Goal: Task Accomplishment & Management: Manage account settings

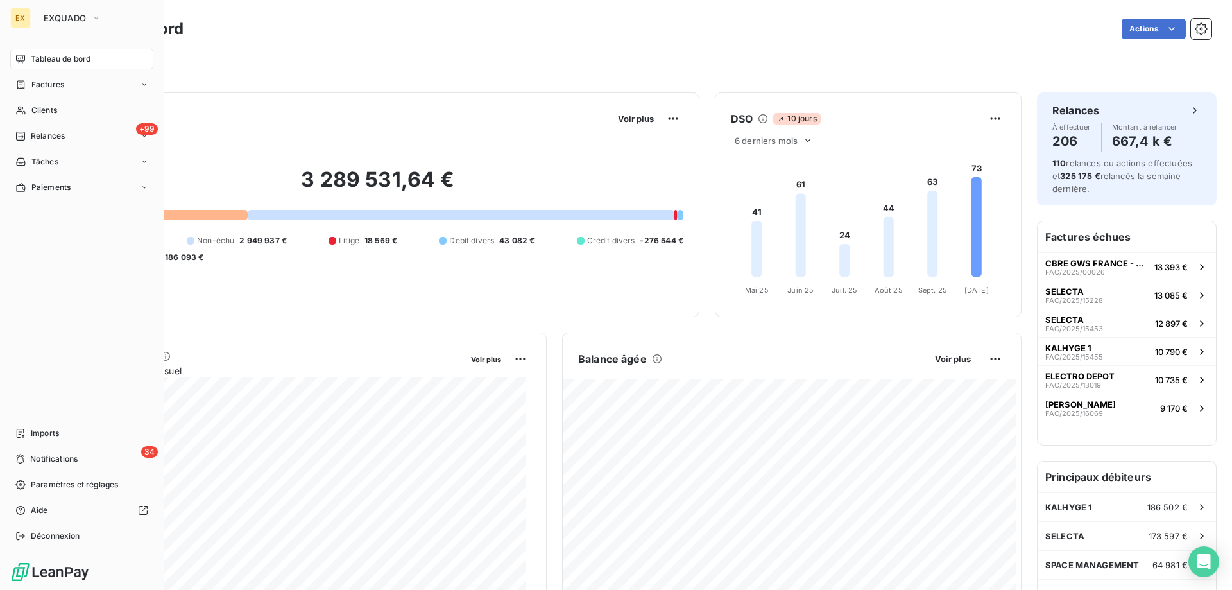
click at [30, 89] on div "Factures" at bounding box center [39, 85] width 49 height 12
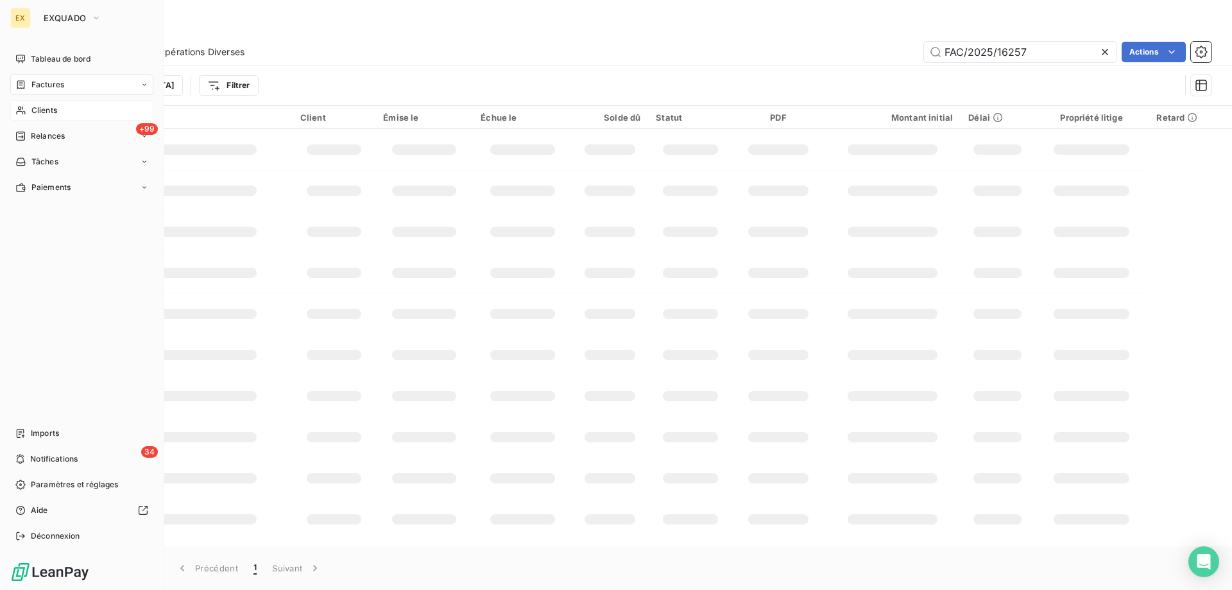
click at [33, 110] on span "Clients" at bounding box center [44, 111] width 26 height 12
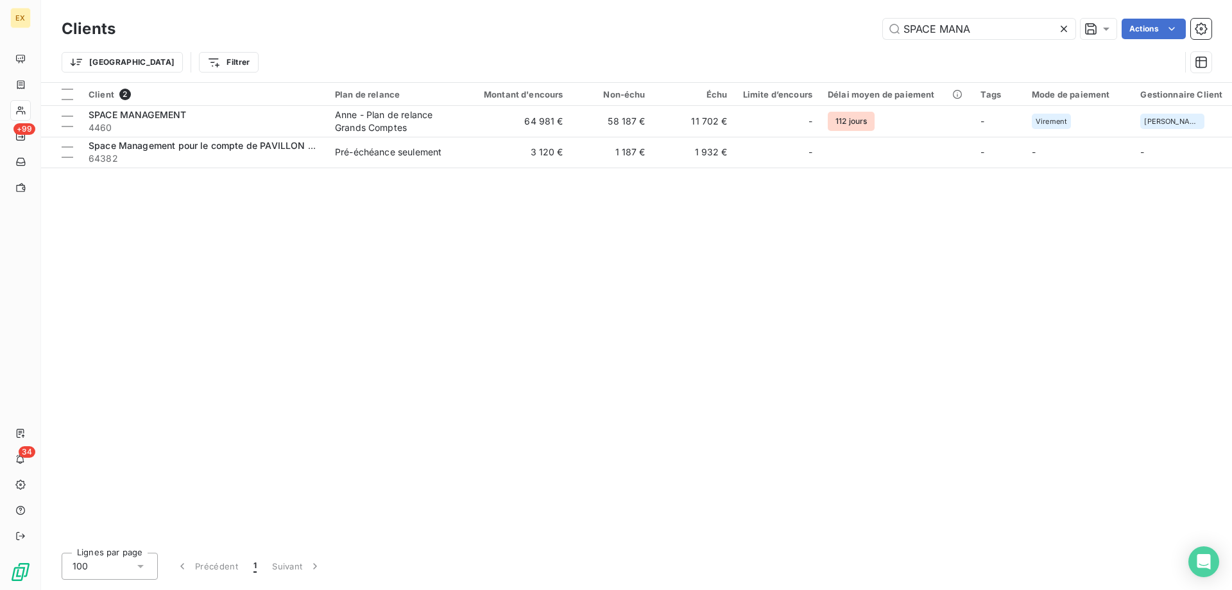
drag, startPoint x: 989, startPoint y: 30, endPoint x: 858, endPoint y: 34, distance: 131.0
click at [858, 34] on div "SPACE MANA Actions" at bounding box center [671, 29] width 1081 height 21
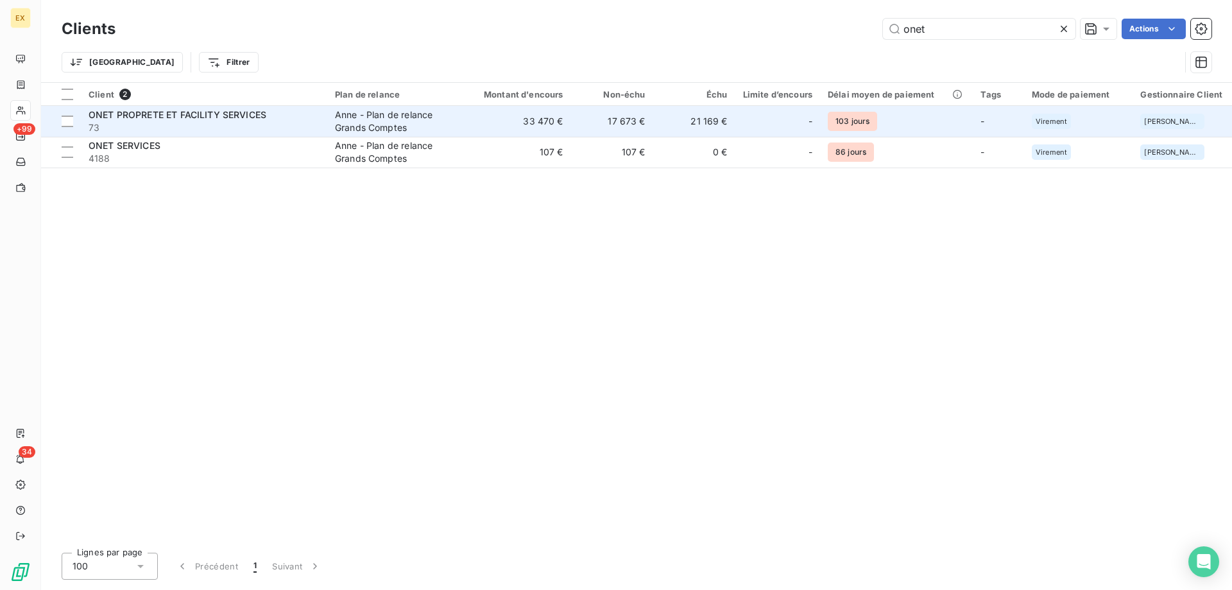
type input "onet"
click at [219, 132] on span "73" at bounding box center [204, 127] width 231 height 13
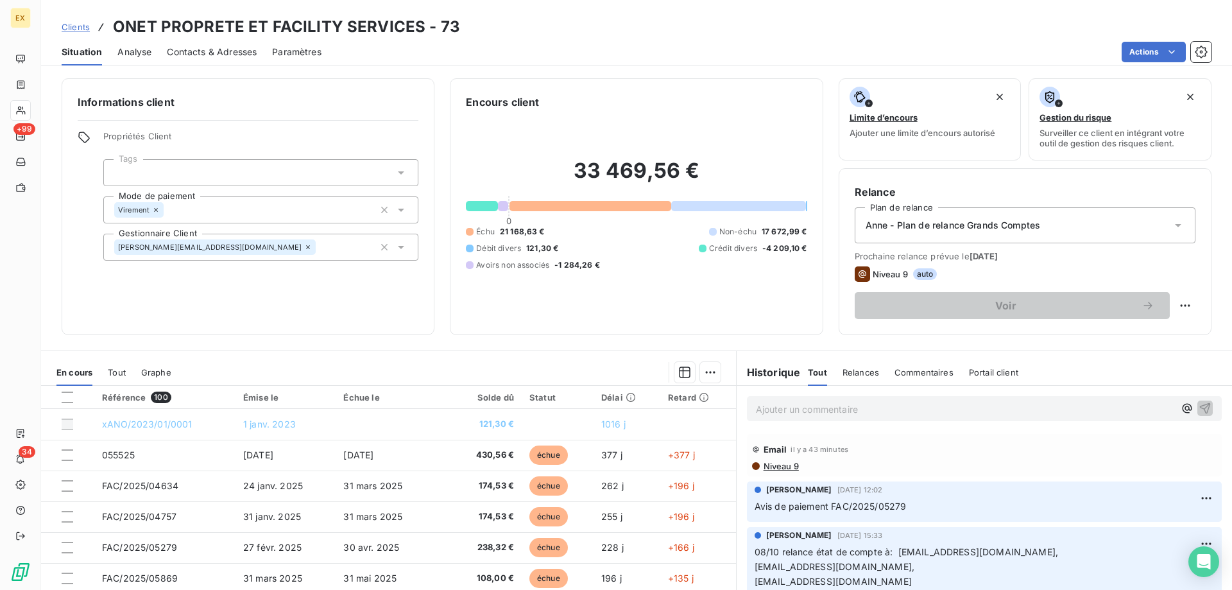
click at [848, 413] on p "Ajouter un commentaire ﻿" at bounding box center [965, 409] width 418 height 16
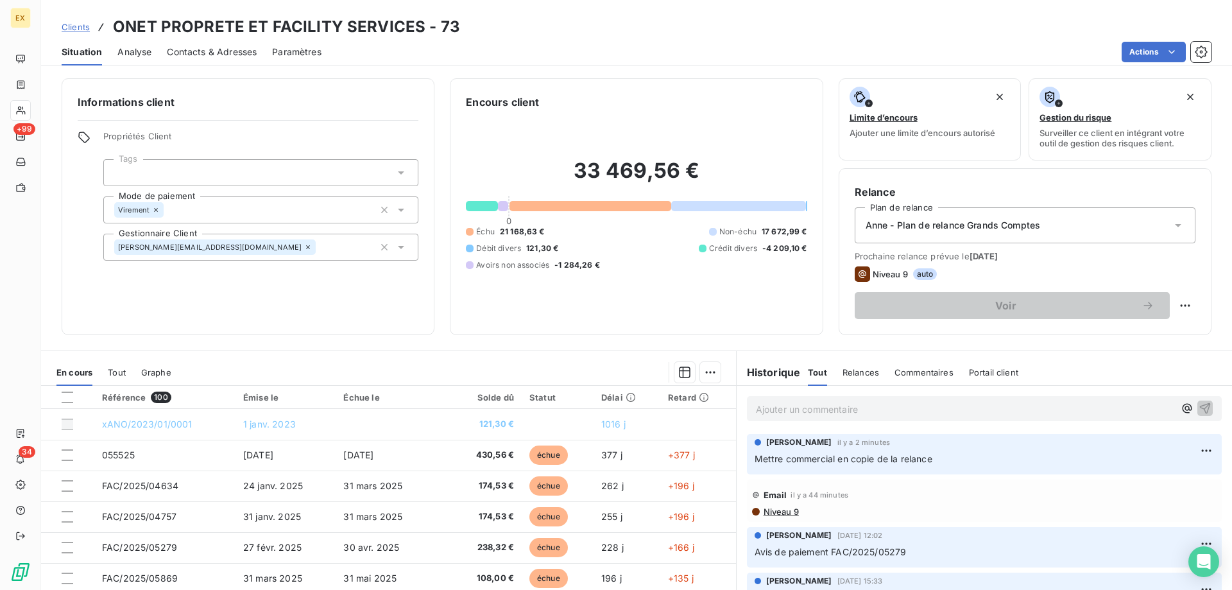
click at [86, 26] on span "Clients" at bounding box center [76, 27] width 28 height 10
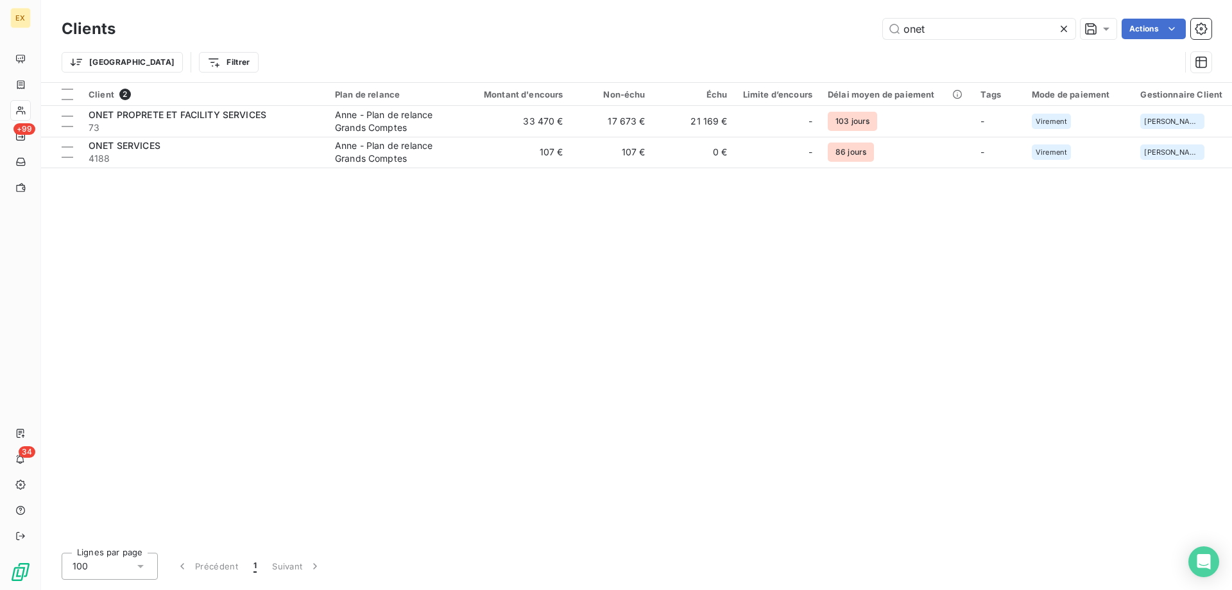
drag, startPoint x: 964, startPoint y: 35, endPoint x: 850, endPoint y: 22, distance: 114.9
click at [850, 22] on div "onet Actions" at bounding box center [671, 29] width 1081 height 21
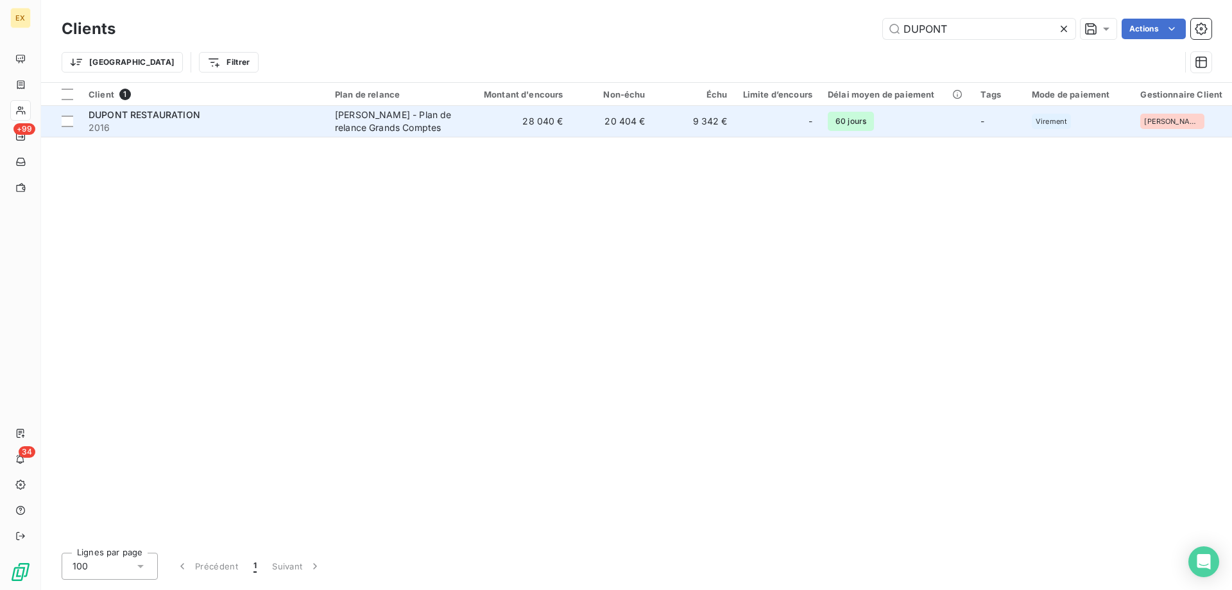
type input "DUPONT"
click at [288, 119] on div "DUPONT RESTAURATION" at bounding box center [204, 114] width 231 height 13
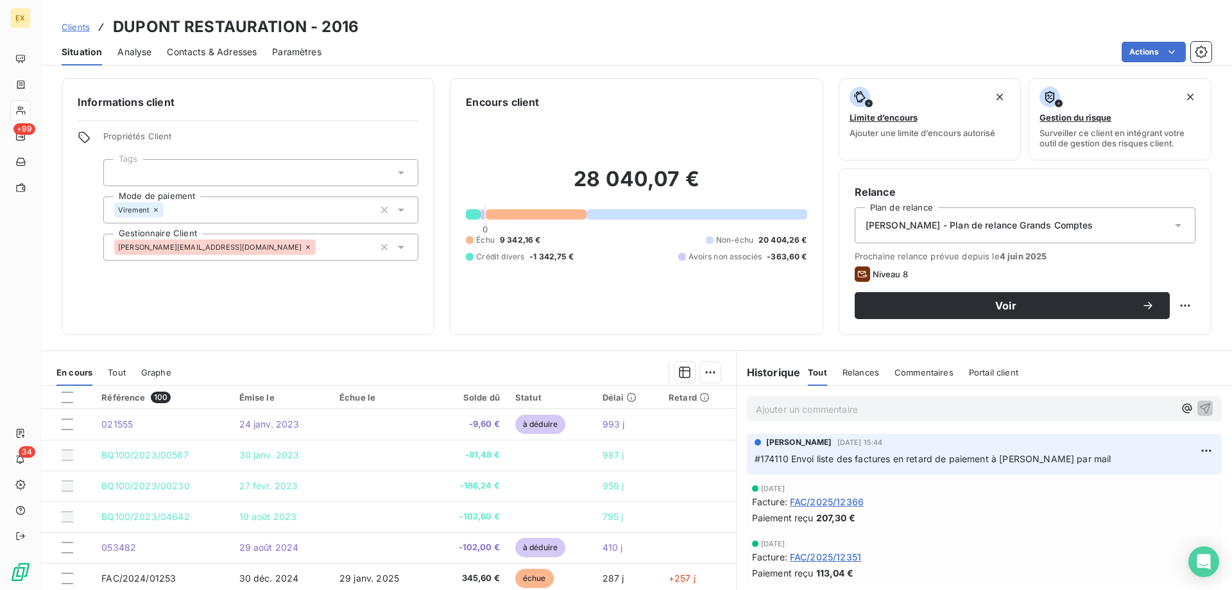
click at [788, 414] on p "Ajouter un commentaire ﻿" at bounding box center [965, 409] width 418 height 16
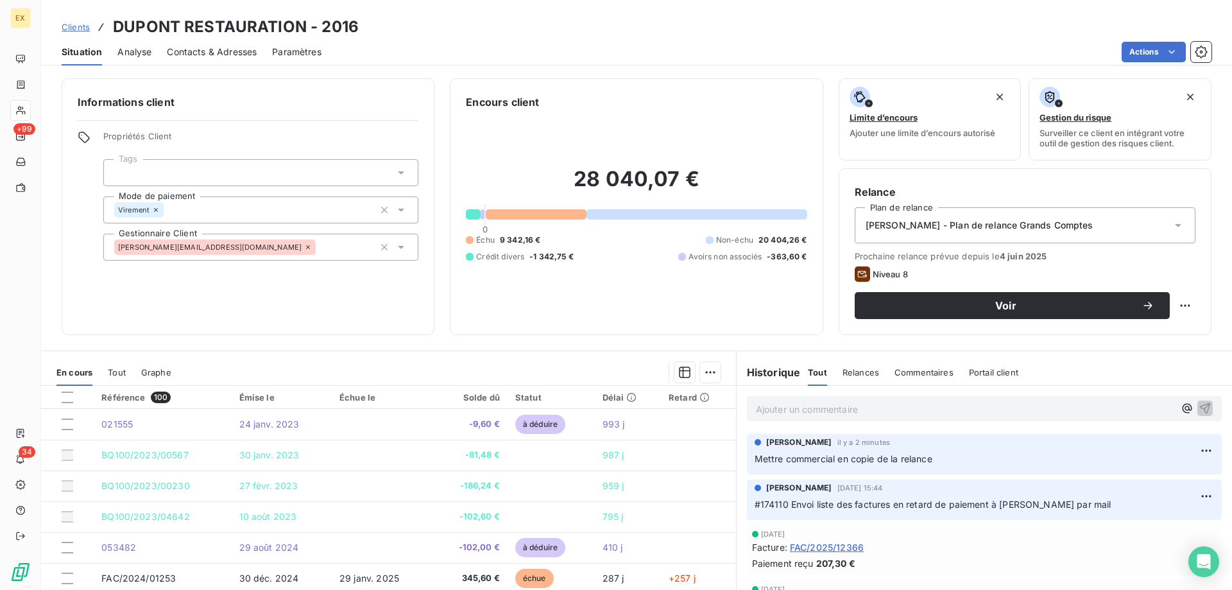
click at [76, 29] on span "Clients" at bounding box center [76, 27] width 28 height 10
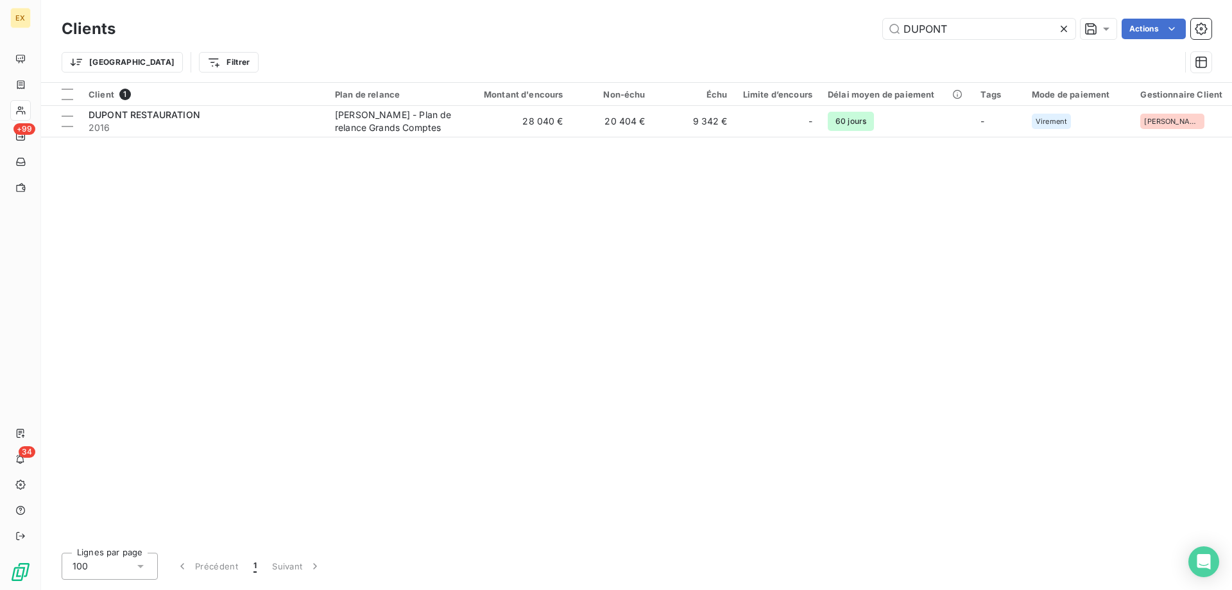
drag, startPoint x: 964, startPoint y: 29, endPoint x: 863, endPoint y: 41, distance: 101.5
click at [863, 42] on div "Clients DUPONT Actions" at bounding box center [637, 28] width 1150 height 27
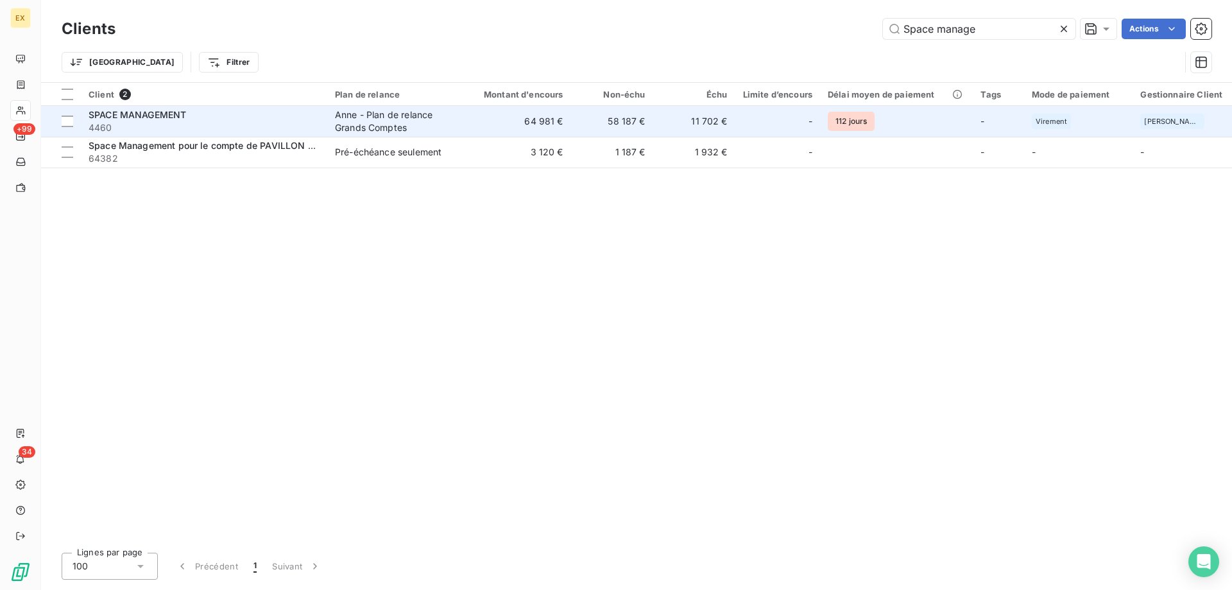
type input "Space manage"
click at [253, 125] on span "4460" at bounding box center [204, 127] width 231 height 13
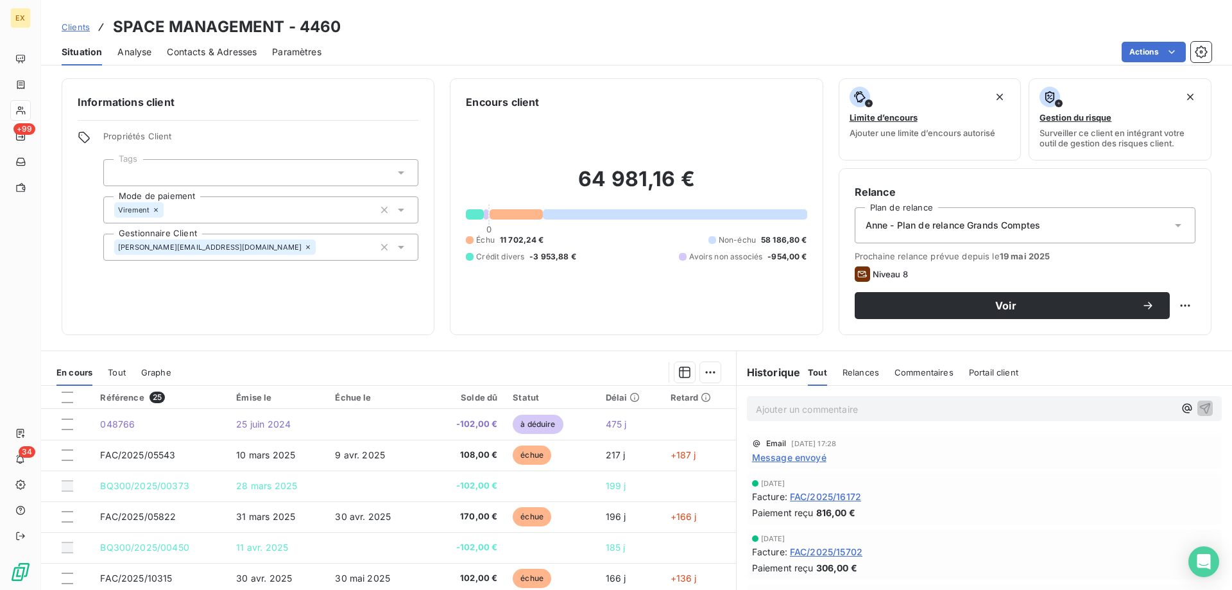
click at [822, 412] on p "Ajouter un commentaire ﻿" at bounding box center [965, 409] width 418 height 16
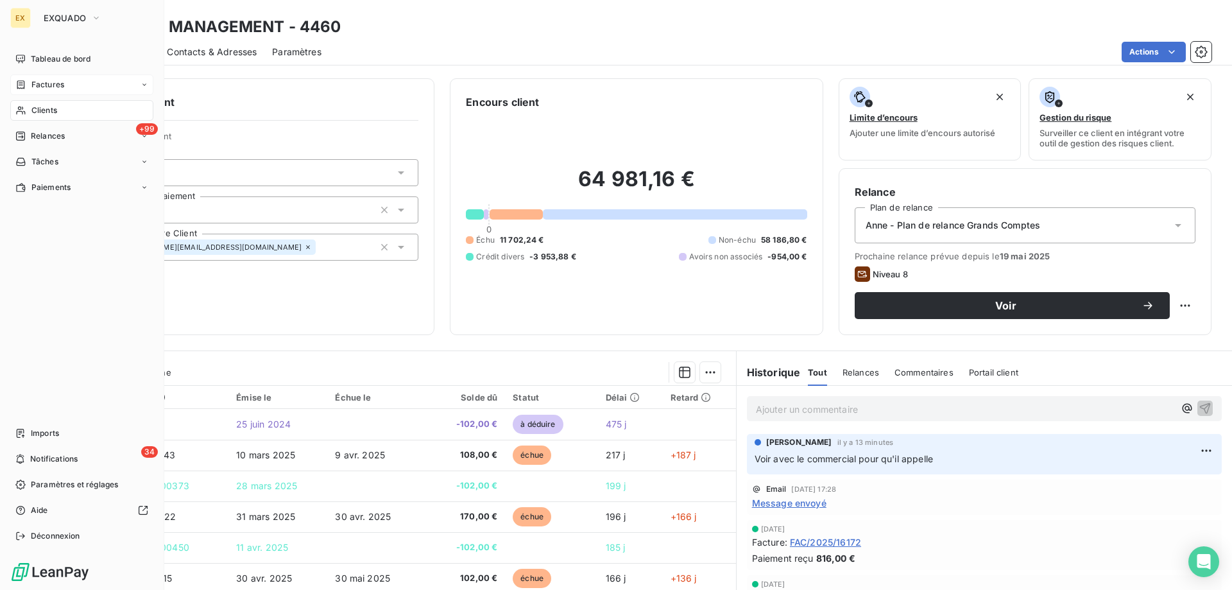
click at [45, 81] on span "Factures" at bounding box center [47, 85] width 33 height 12
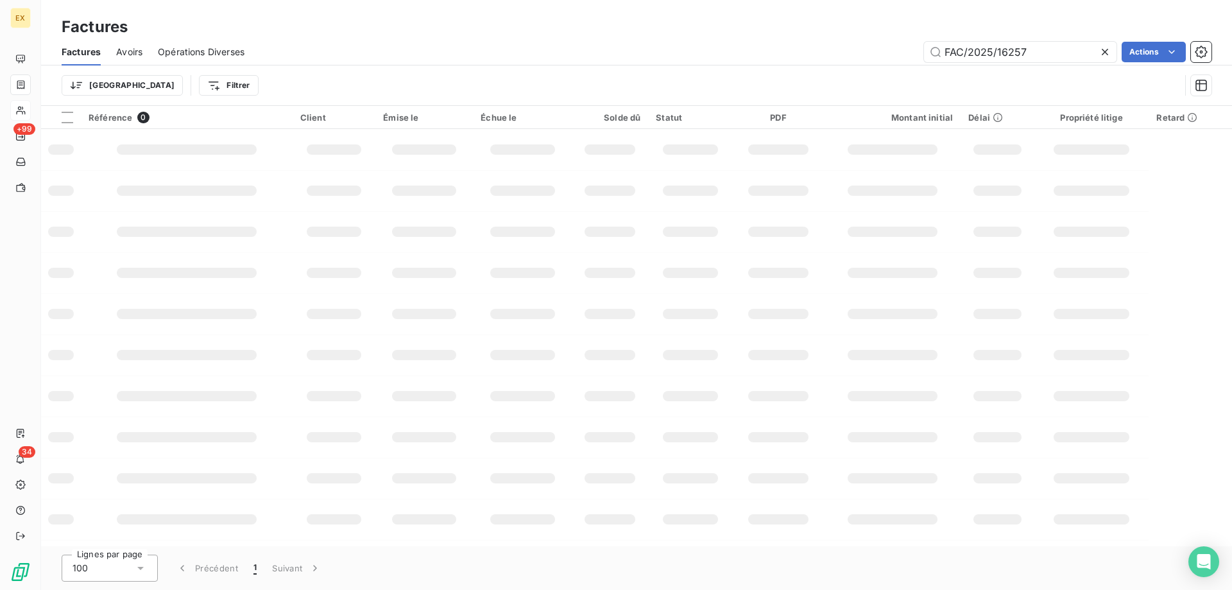
drag, startPoint x: 1080, startPoint y: 51, endPoint x: 911, endPoint y: 68, distance: 169.6
click at [911, 68] on div "Factures Avoirs Opérations Diverses FAC/2025/16257 Actions Trier Filtrer" at bounding box center [636, 71] width 1191 height 67
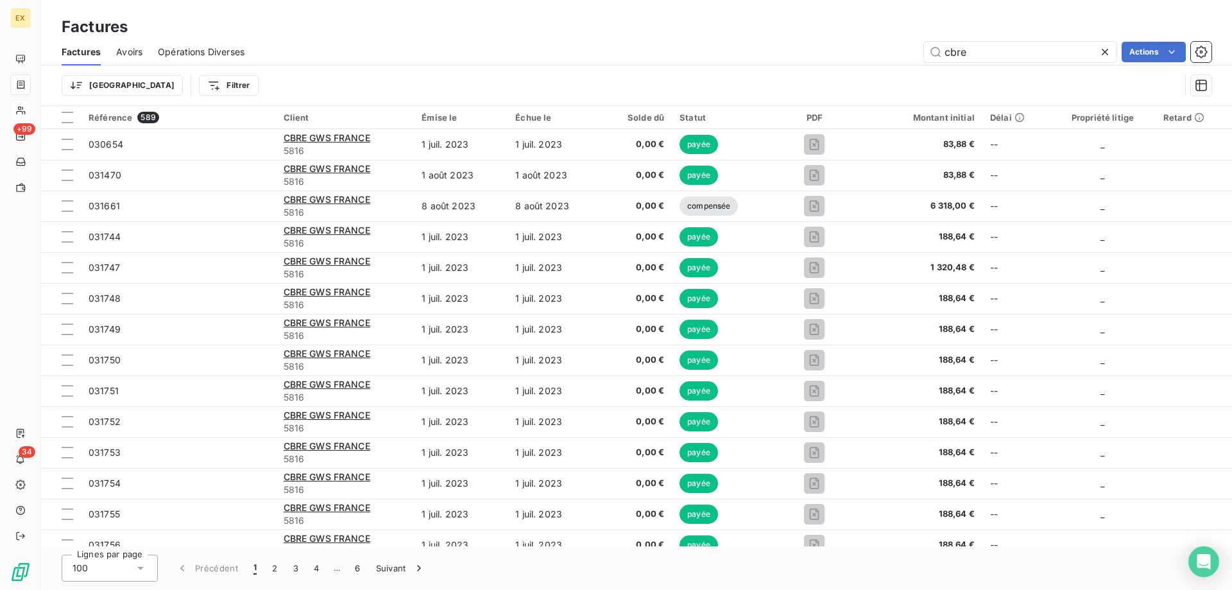
type input "cbre"
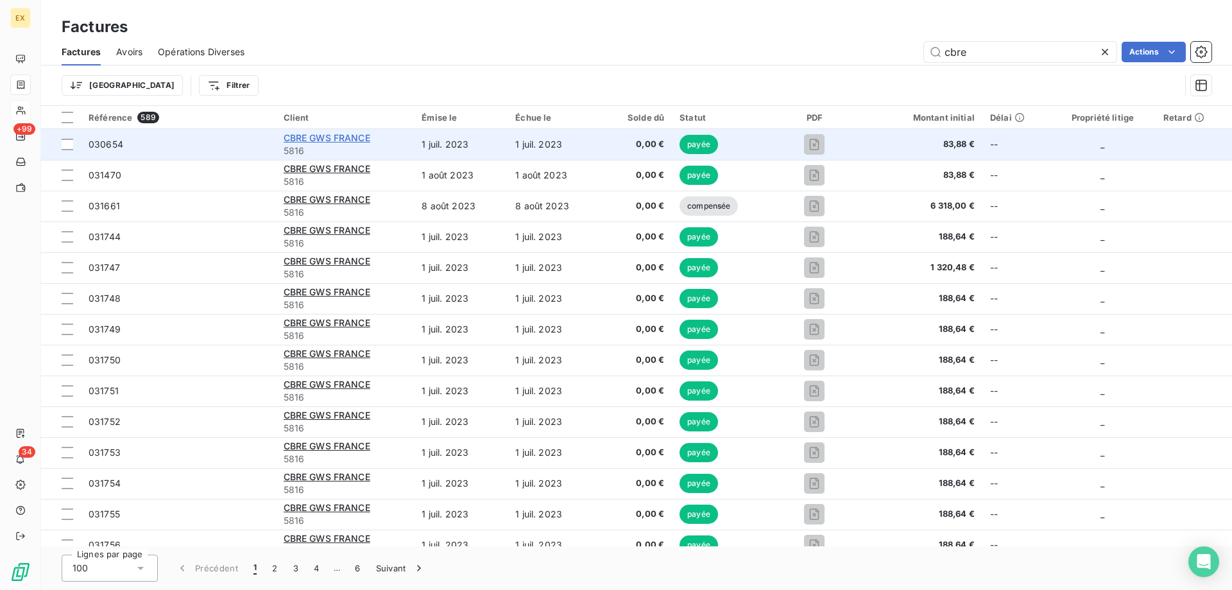
click at [325, 136] on span "CBRE GWS FRANCE" at bounding box center [327, 137] width 87 height 11
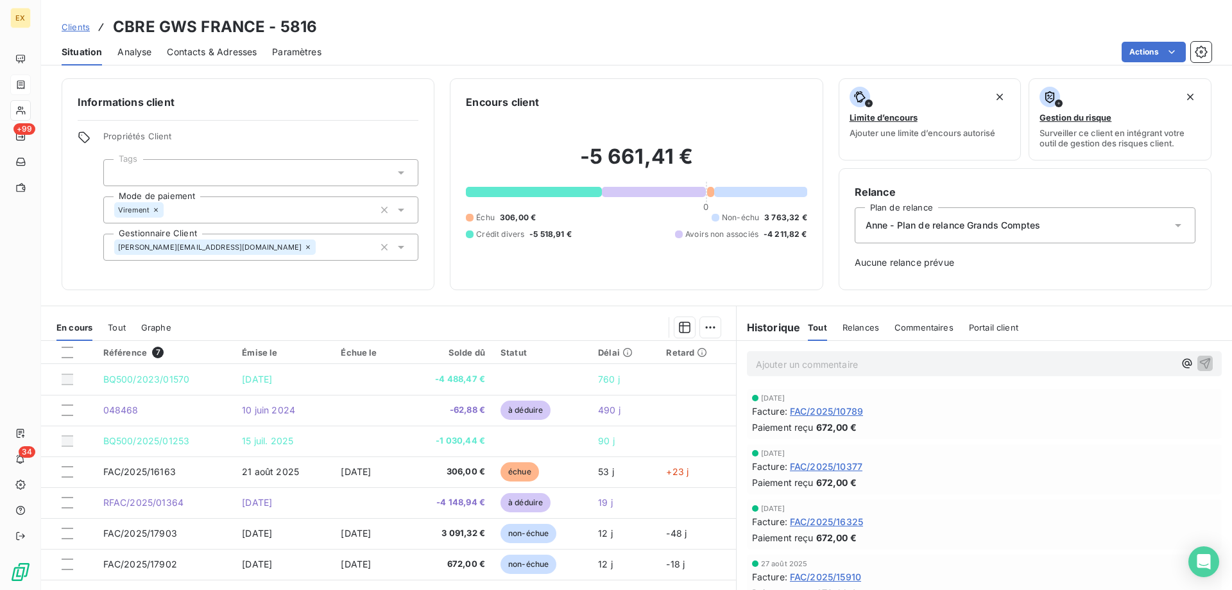
click at [84, 23] on span "Clients" at bounding box center [76, 27] width 28 height 10
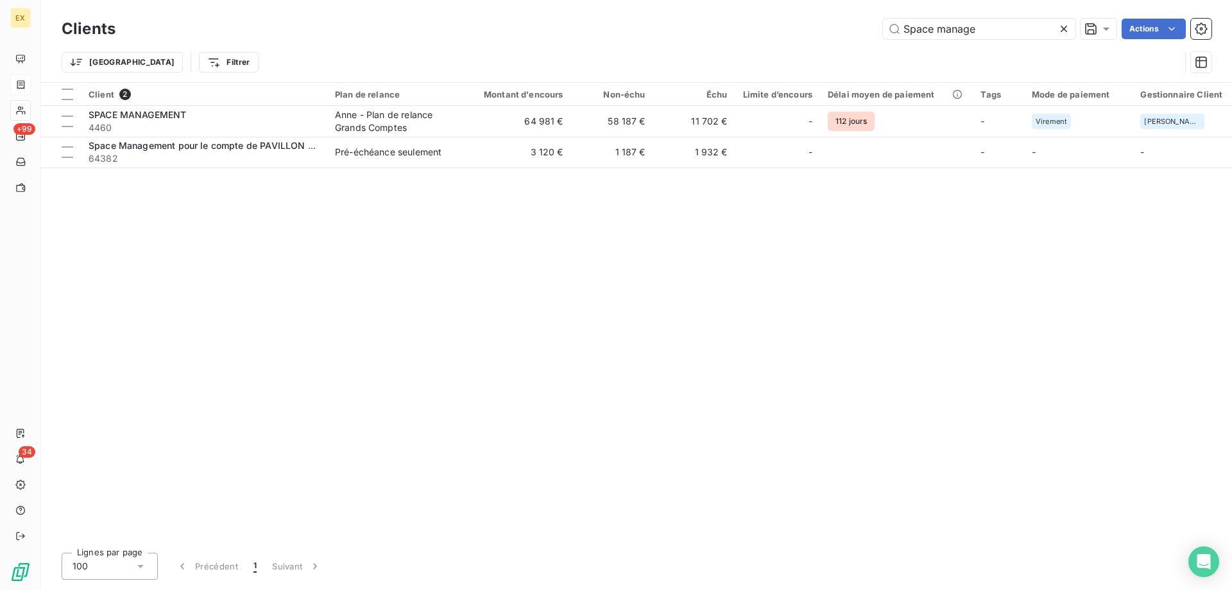
drag, startPoint x: 999, startPoint y: 26, endPoint x: 860, endPoint y: 19, distance: 139.4
click at [863, 19] on div "Space manage Actions" at bounding box center [671, 29] width 1081 height 21
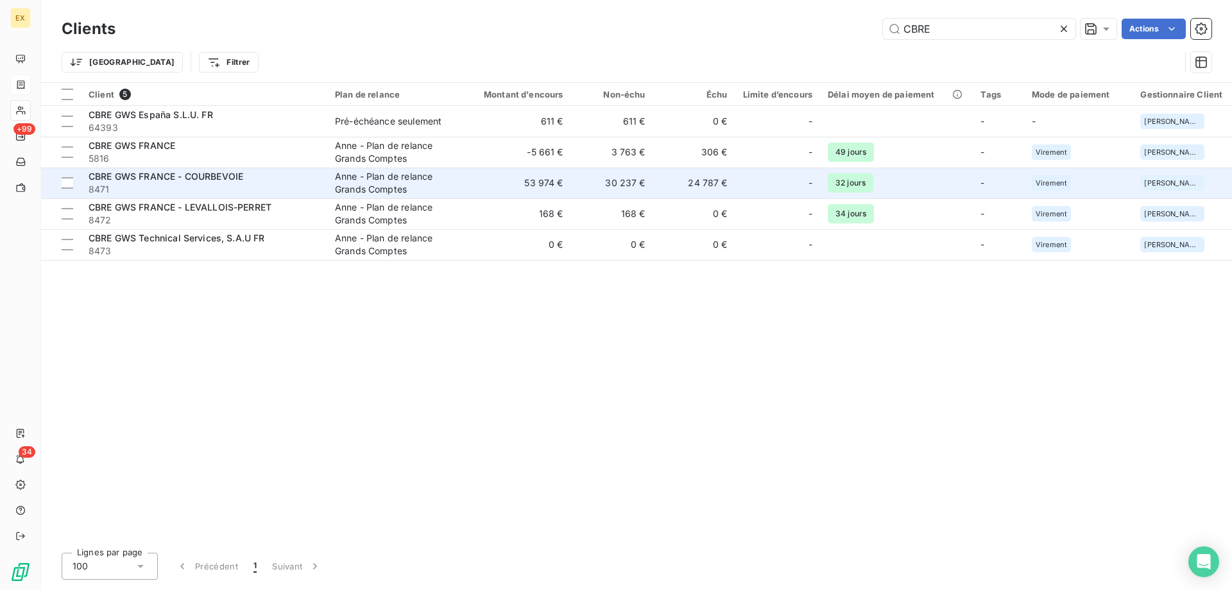
type input "CBRE"
click at [259, 180] on div "CBRE GWS FRANCE - COURBEVOIE" at bounding box center [204, 176] width 231 height 13
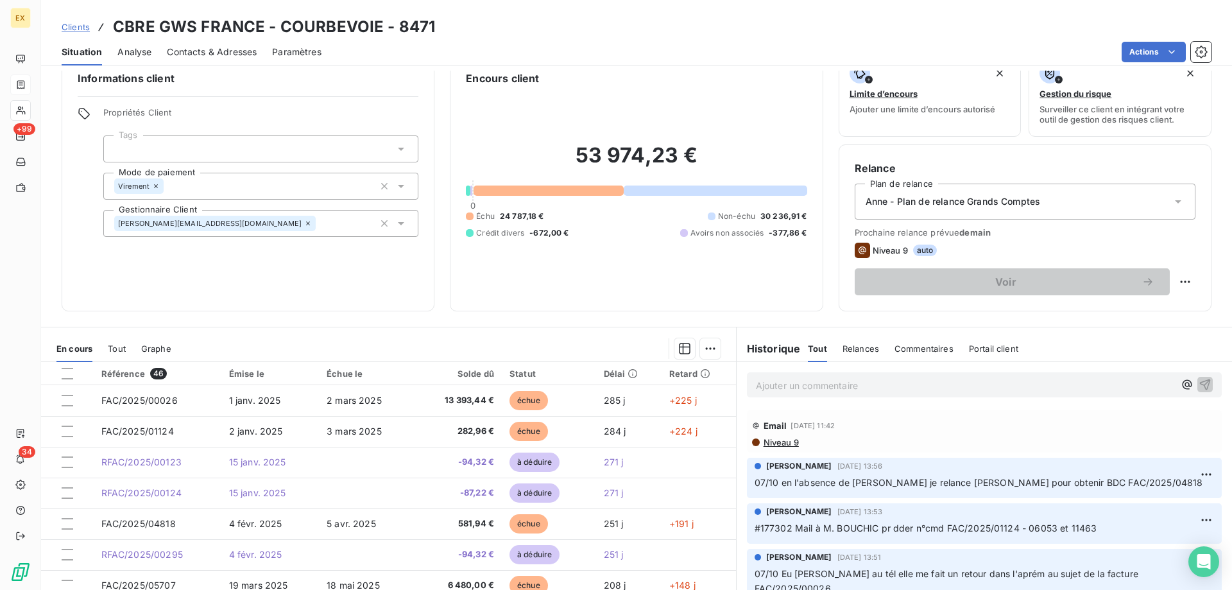
scroll to position [64, 0]
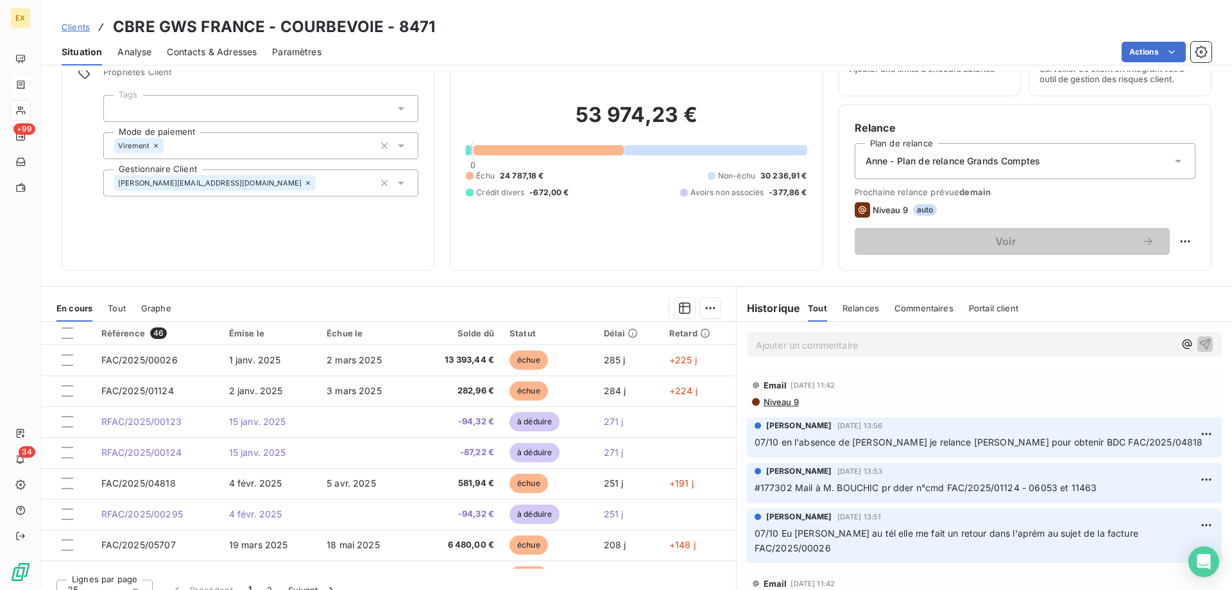
click at [60, 21] on div "Clients CBRE GWS FRANCE - COURBEVOIE - 8471" at bounding box center [636, 26] width 1191 height 23
click at [71, 24] on span "Clients" at bounding box center [76, 27] width 28 height 10
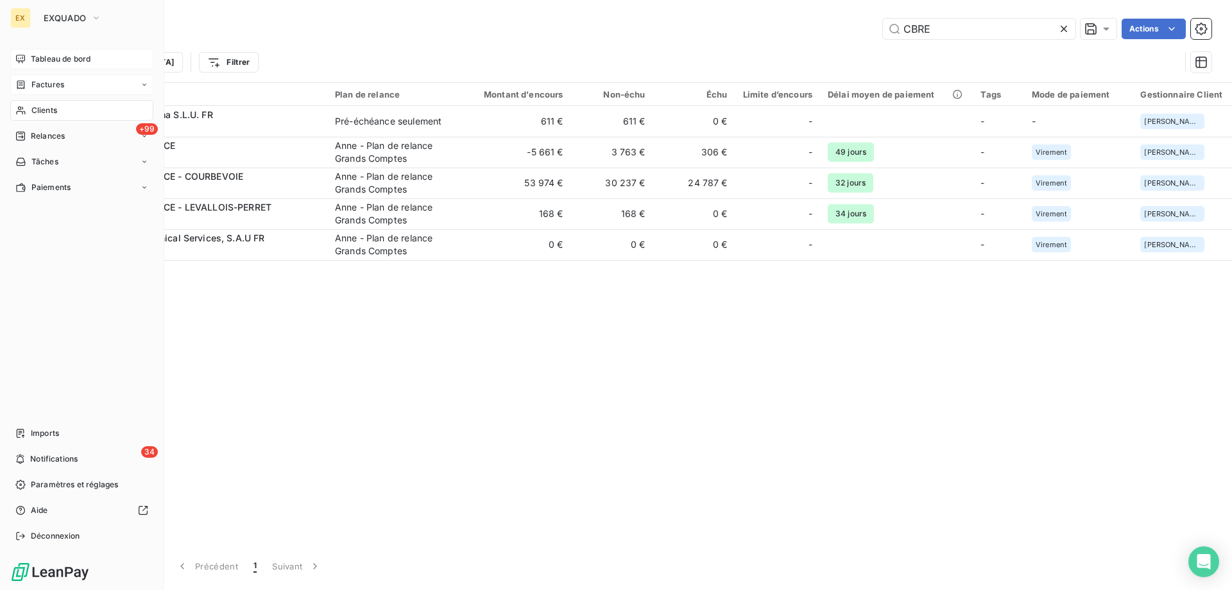
click at [17, 58] on icon at bounding box center [20, 59] width 10 height 10
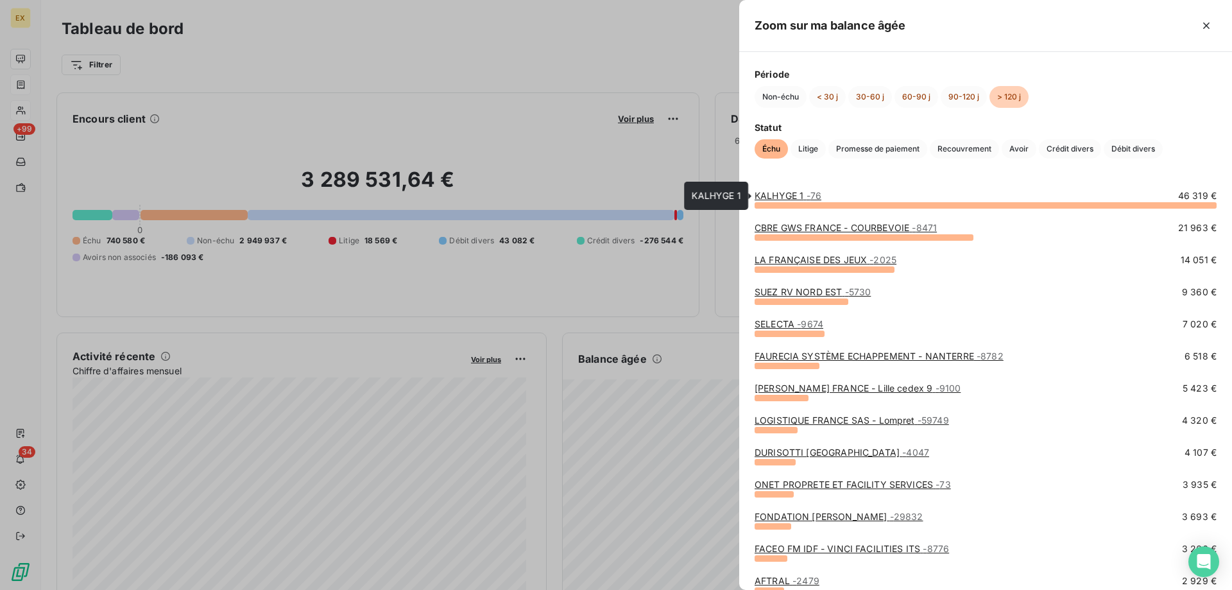
click at [798, 198] on link "KALHYGE 1 - 76" at bounding box center [788, 195] width 67 height 11
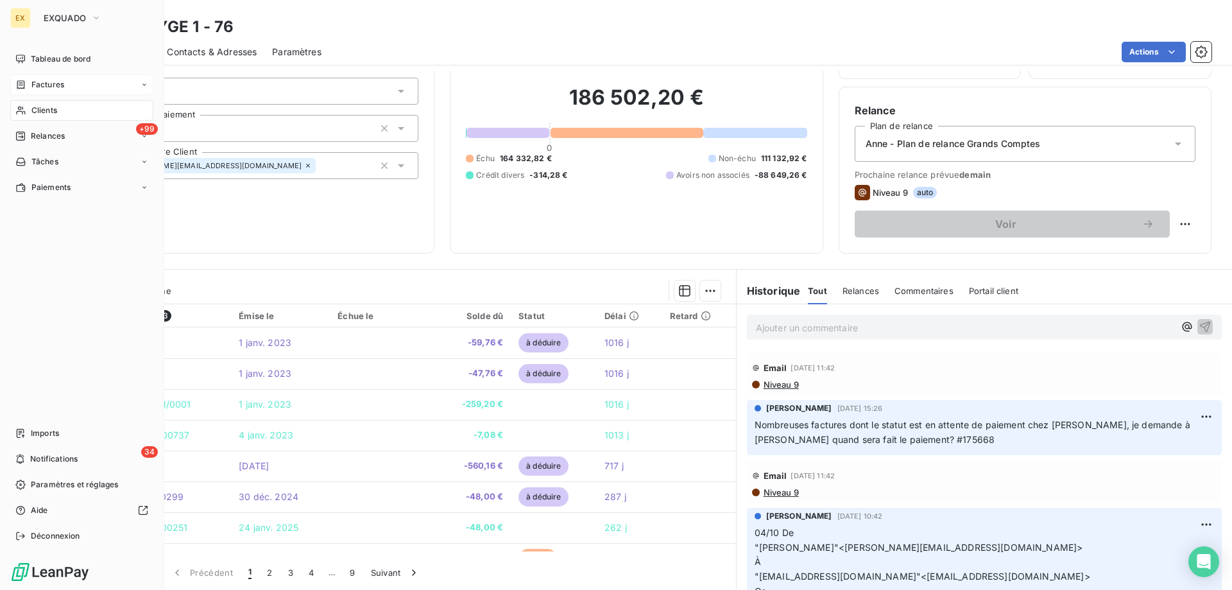
click at [15, 42] on div "EX EXQUADO Tableau de bord Factures Clients +99 Relances Tâches Paiements Impor…" at bounding box center [82, 295] width 164 height 590
click at [19, 53] on div "Tableau de bord" at bounding box center [81, 59] width 143 height 21
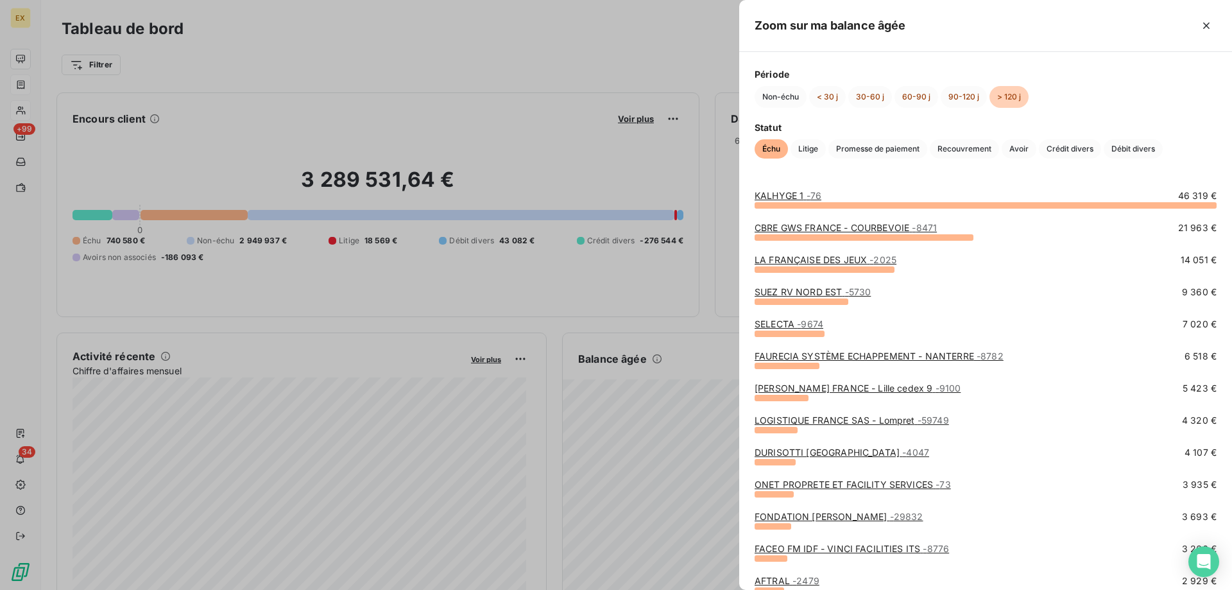
click at [835, 297] on div "SUEZ RV NORD EST - 5730" at bounding box center [813, 292] width 116 height 13
click at [835, 287] on link "SUEZ RV NORD EST - 5730" at bounding box center [813, 291] width 116 height 11
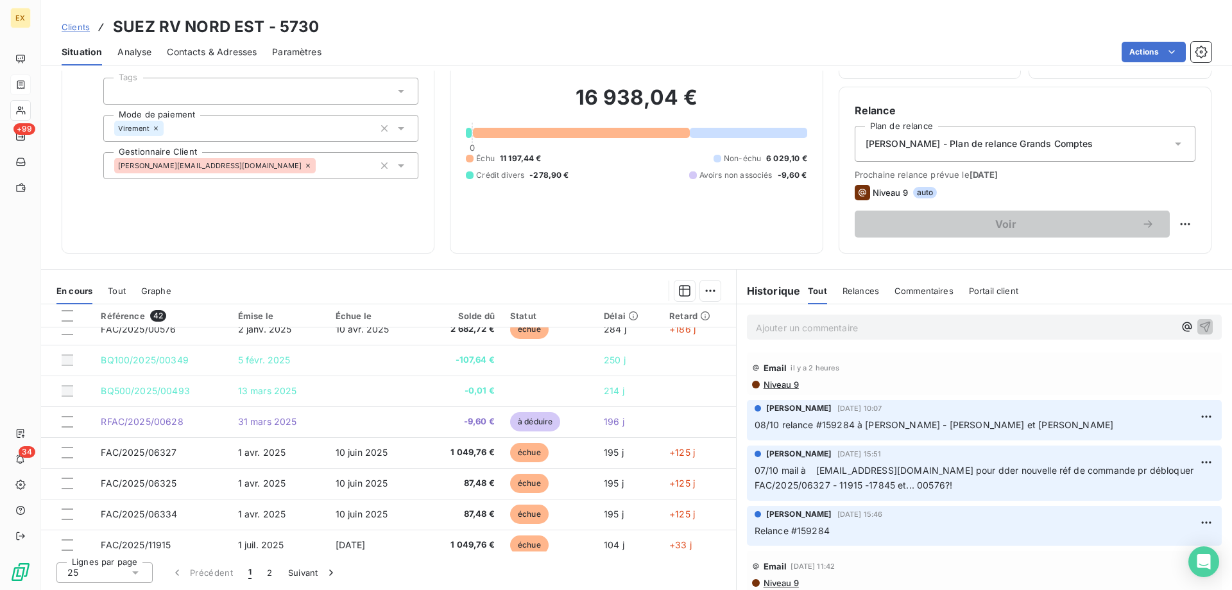
scroll to position [98, 0]
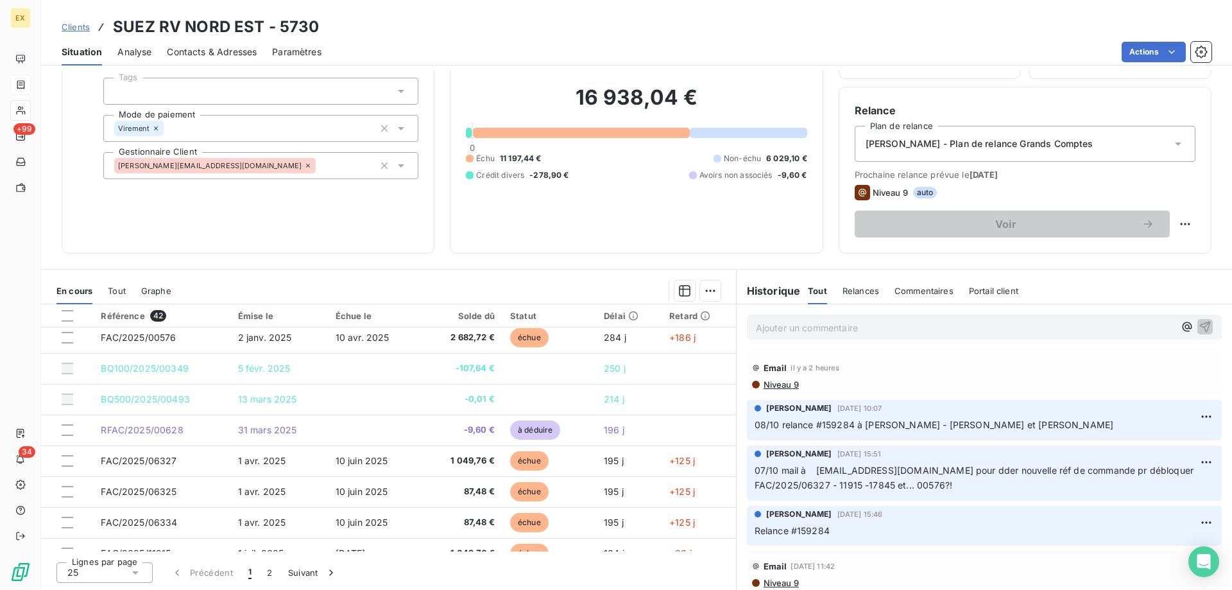
click at [810, 328] on p "Ajouter un commentaire ﻿" at bounding box center [965, 328] width 418 height 16
click at [866, 331] on p "13/10 Mail de" at bounding box center [965, 327] width 418 height 15
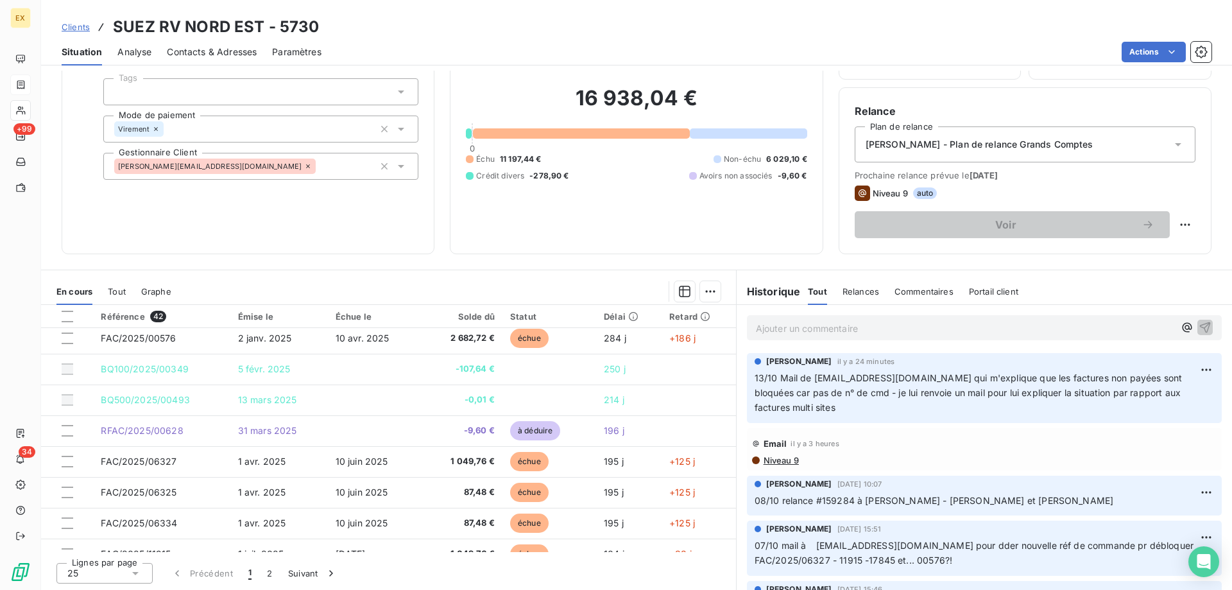
click at [788, 332] on p "Ajouter un commentaire ﻿" at bounding box center [965, 328] width 418 height 16
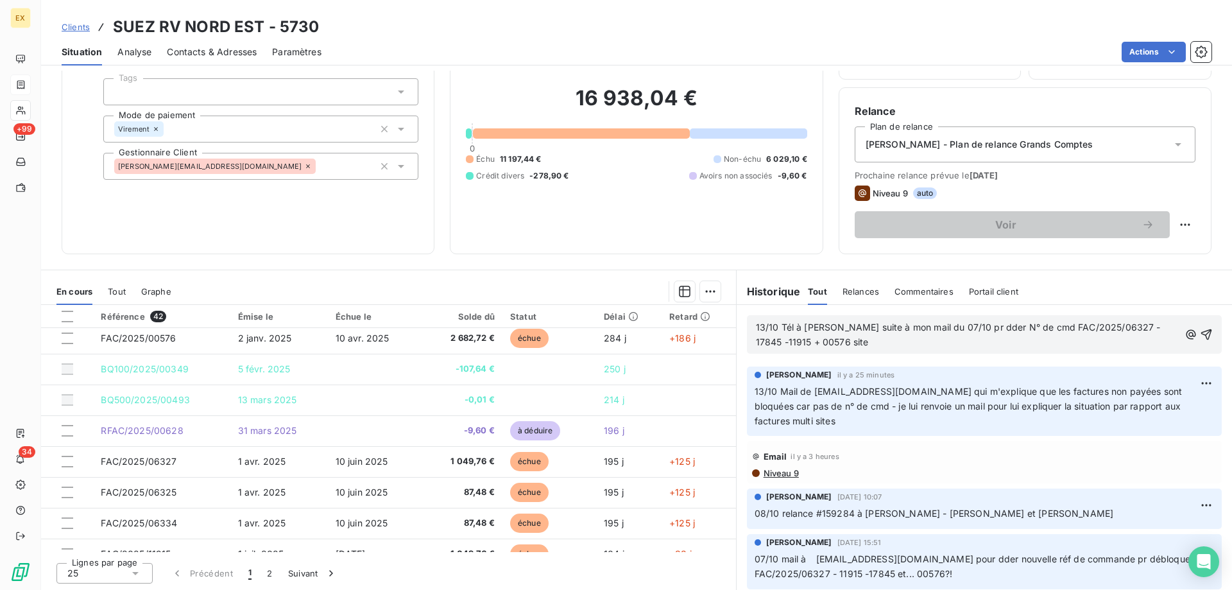
click at [884, 341] on p "13/10 Tél à [PERSON_NAME] suite à mon mail du 07/10 pr dder N° de cmd FAC/2025/…" at bounding box center [967, 335] width 423 height 30
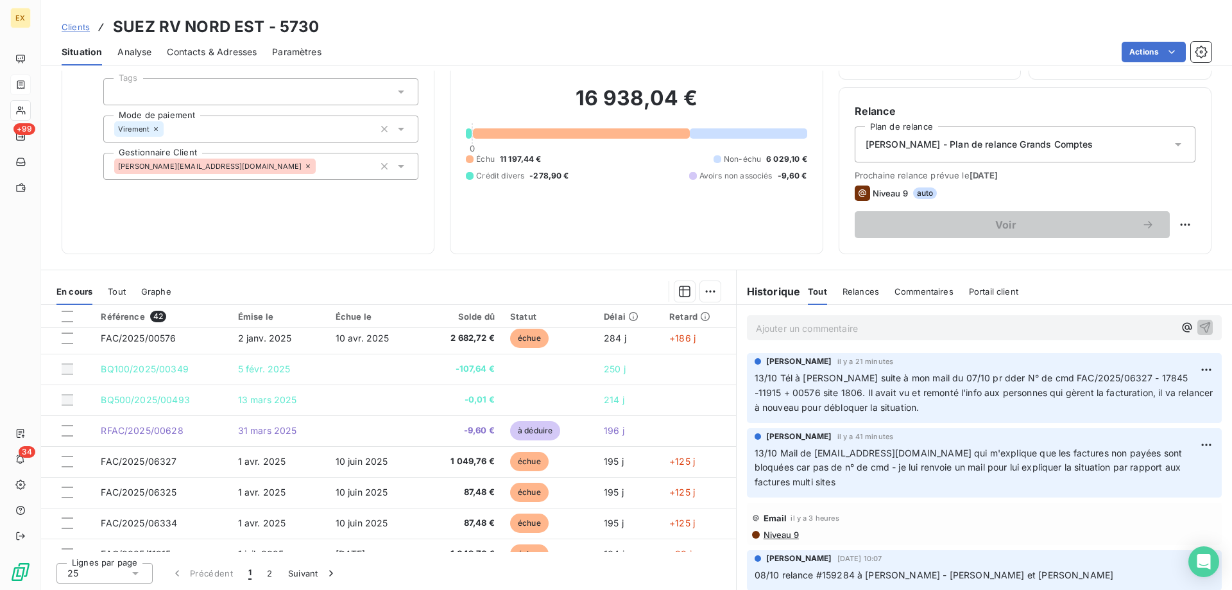
click at [844, 330] on p "Ajouter un commentaire ﻿" at bounding box center [965, 328] width 418 height 16
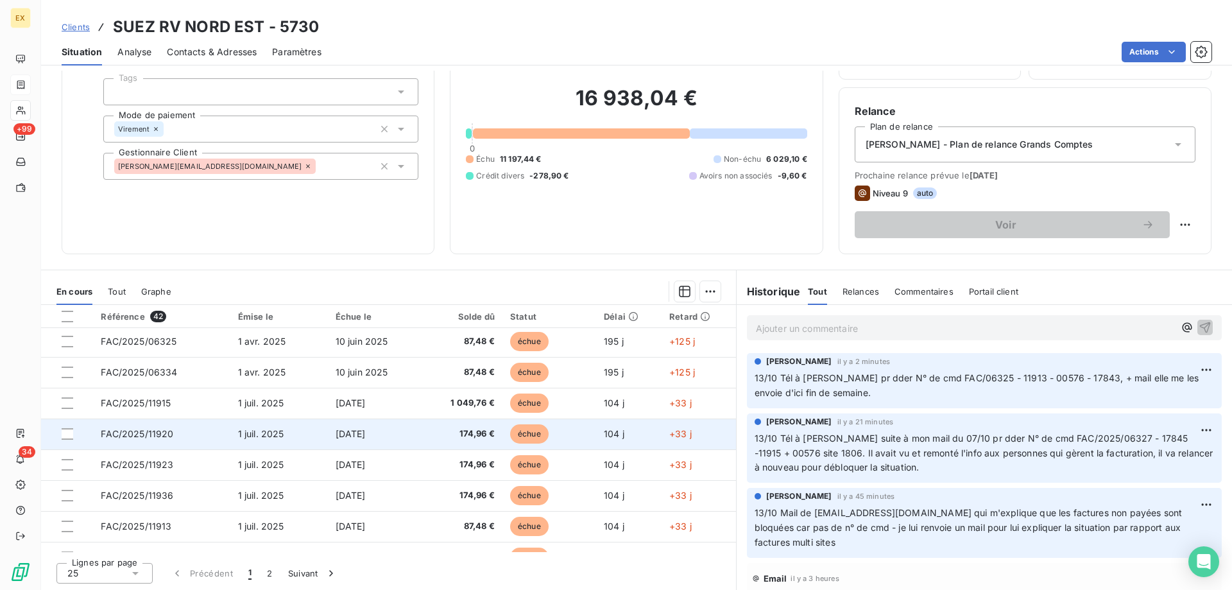
scroll to position [226, 0]
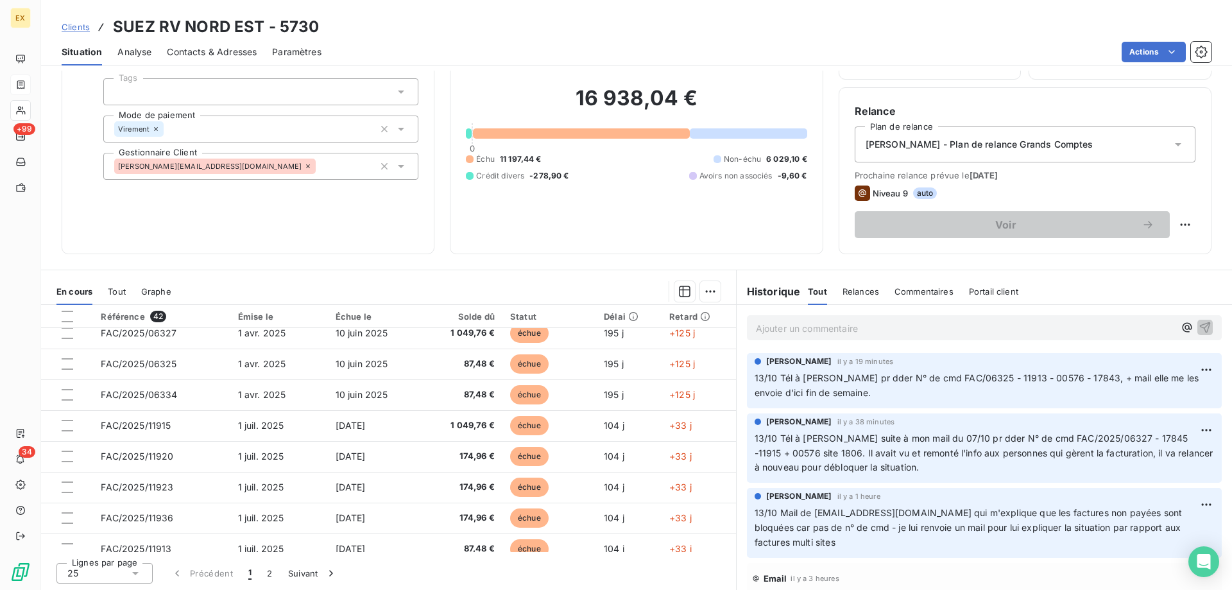
click at [77, 26] on span "Clients" at bounding box center [76, 27] width 28 height 10
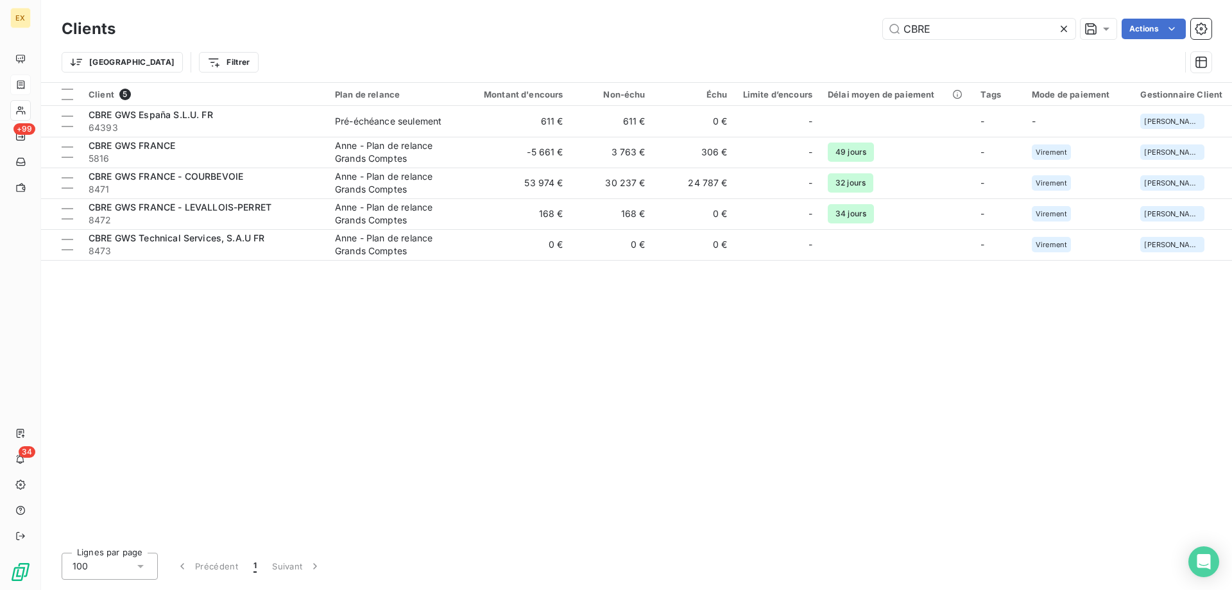
drag, startPoint x: 950, startPoint y: 27, endPoint x: 794, endPoint y: 26, distance: 156.6
click at [791, 29] on div "CBRE Actions" at bounding box center [671, 29] width 1081 height 21
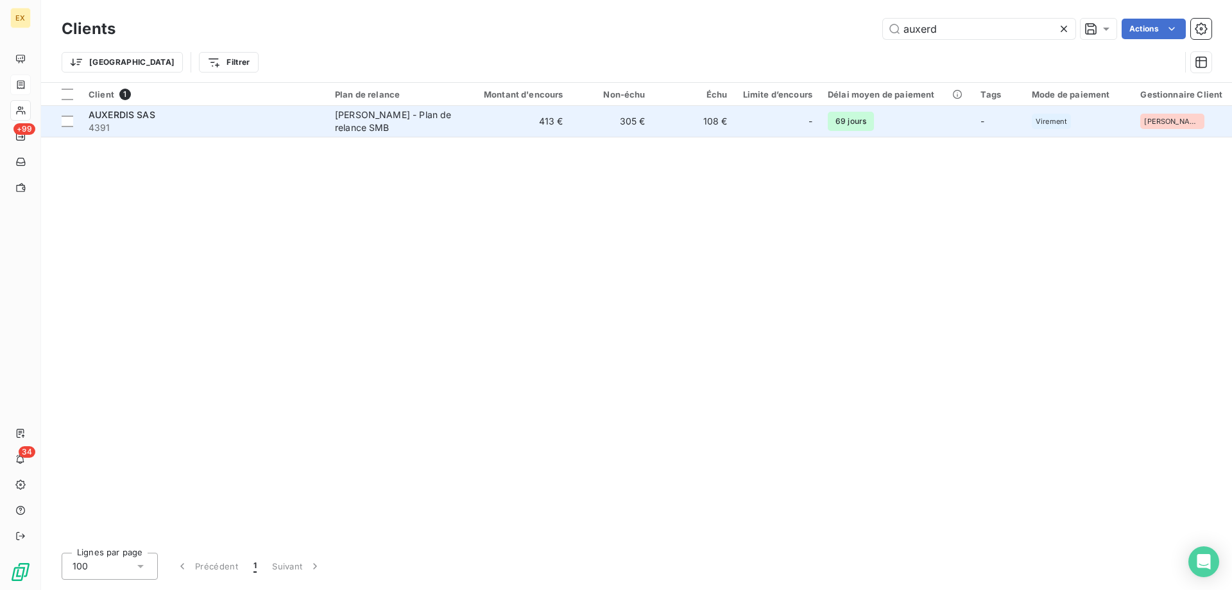
type input "auxerd"
click at [223, 132] on span "4391" at bounding box center [204, 127] width 231 height 13
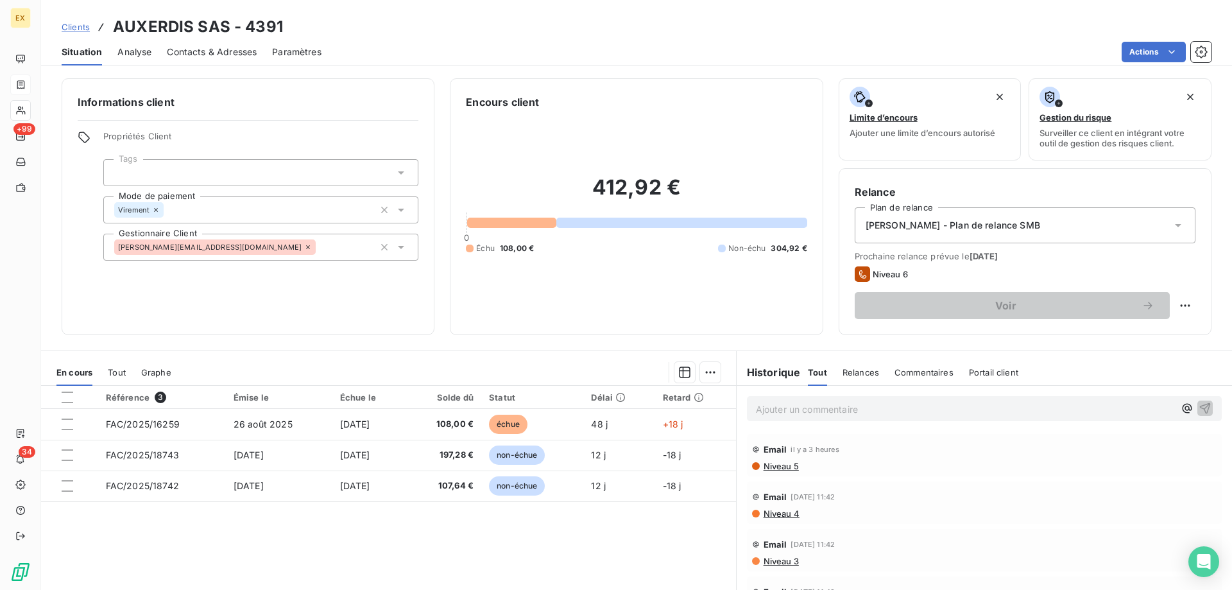
click at [208, 46] on span "Contacts & Adresses" at bounding box center [212, 52] width 90 height 13
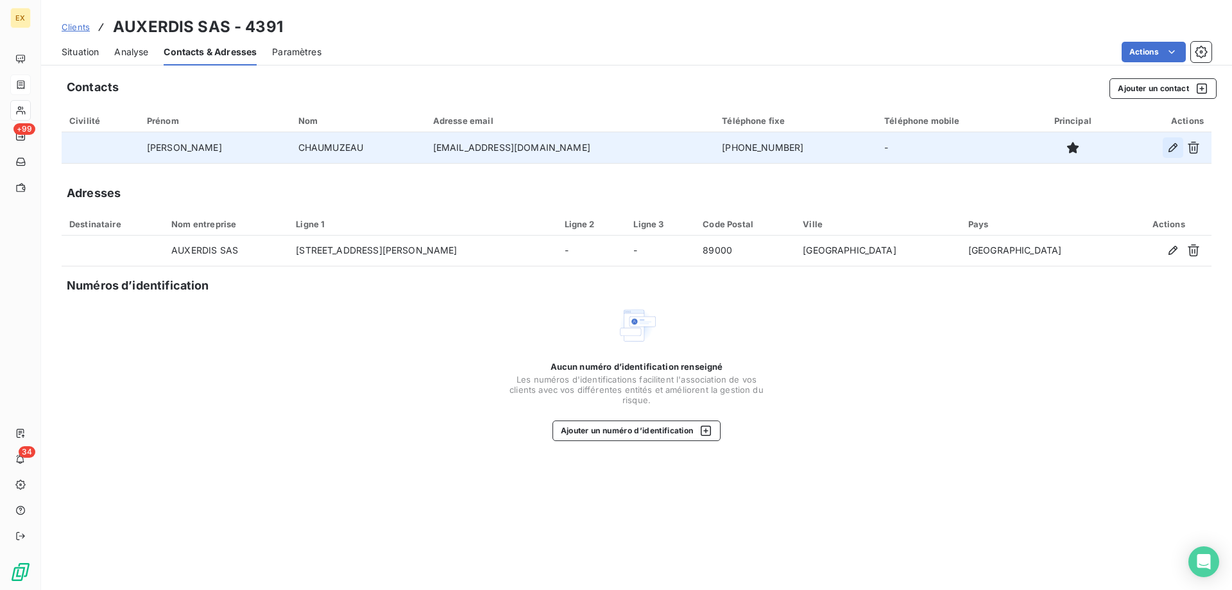
click at [1177, 151] on icon "button" at bounding box center [1173, 147] width 13 height 13
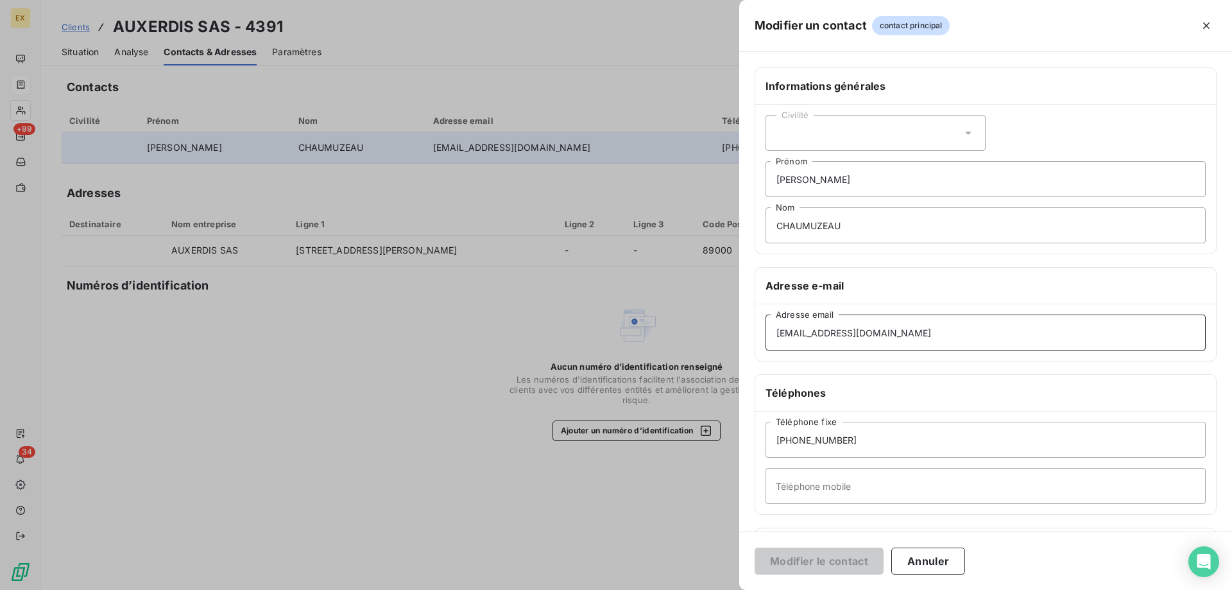
drag, startPoint x: 911, startPoint y: 336, endPoint x: 710, endPoint y: 348, distance: 201.2
click at [710, 589] on div "Modifier un contact contact principal Informations générales Civilité [PERSON_N…" at bounding box center [616, 590] width 1232 height 0
paste input "[PERSON_NAME][EMAIL_ADDRESS][DOMAIN_NAME]"
type input "[PERSON_NAME][EMAIL_ADDRESS][DOMAIN_NAME]"
click at [804, 560] on button "Modifier le contact" at bounding box center [819, 560] width 129 height 27
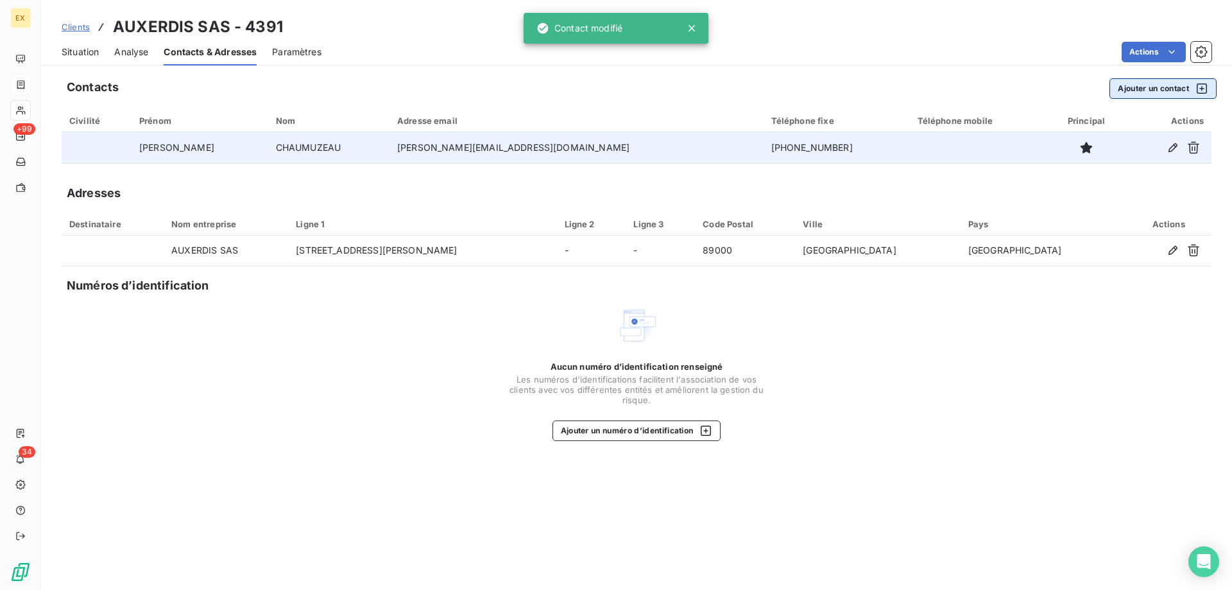
click at [1158, 86] on button "Ajouter un contact" at bounding box center [1162, 88] width 107 height 21
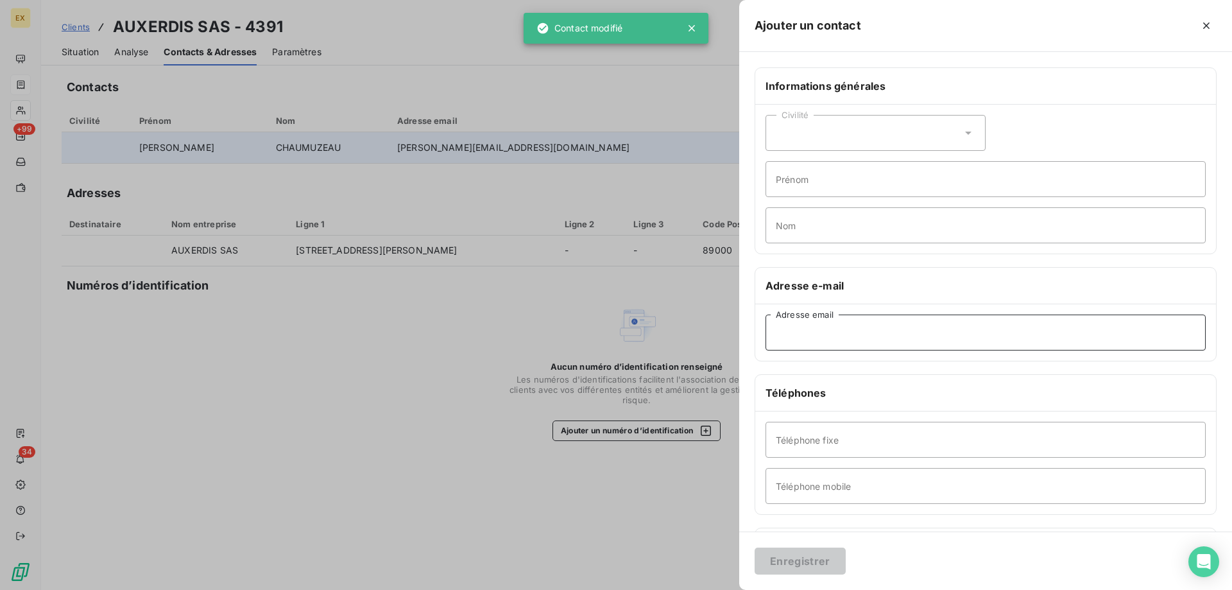
click at [905, 338] on input "Adresse email" at bounding box center [985, 332] width 440 height 36
paste input "[EMAIL_ADDRESS][DOMAIN_NAME]"
type input "[EMAIL_ADDRESS][DOMAIN_NAME]"
click at [809, 565] on button "Enregistrer" at bounding box center [800, 560] width 91 height 27
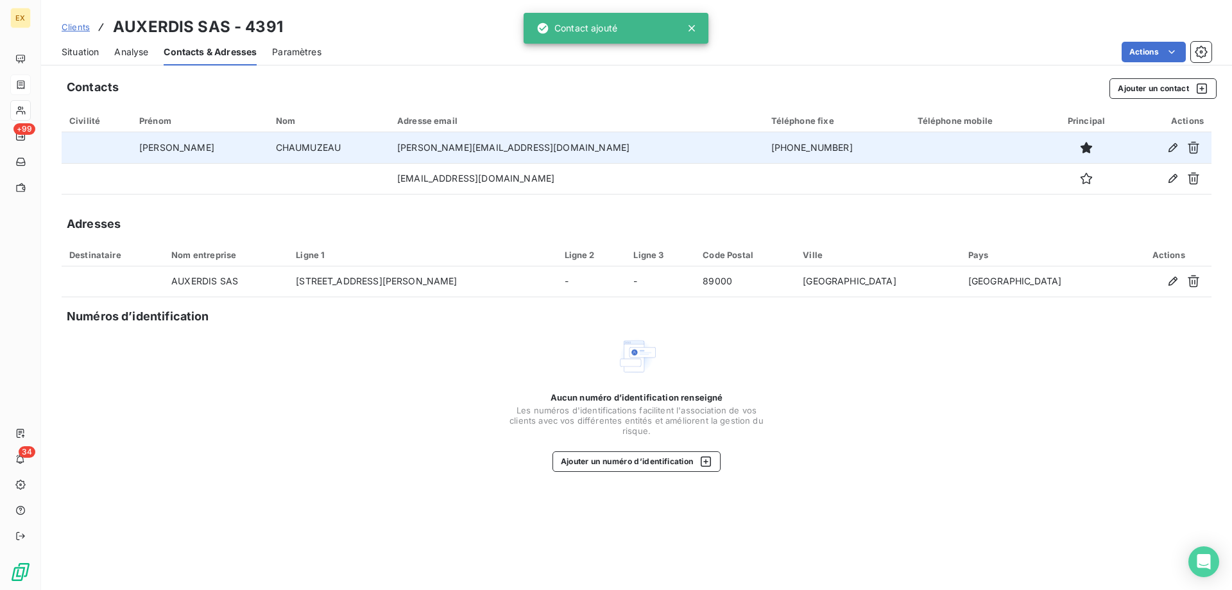
click at [74, 60] on div "Situation" at bounding box center [80, 51] width 37 height 27
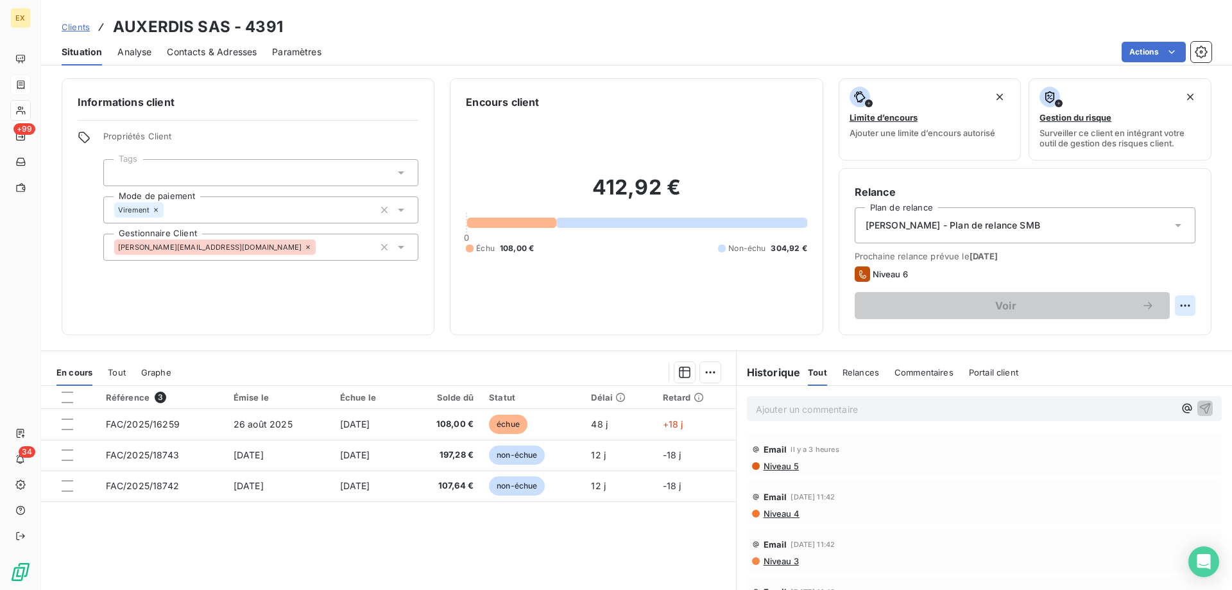
click at [1174, 305] on html "EX +99 34 Clients AUXERDIS SAS - 4391 Situation Analyse Contacts & Adresses Par…" at bounding box center [616, 295] width 1232 height 590
click at [1174, 303] on html "EX +99 34 Clients AUXERDIS SAS - 4391 Situation Analyse Contacts & Adresses Par…" at bounding box center [616, 295] width 1232 height 590
click at [78, 26] on span "Clients" at bounding box center [76, 27] width 28 height 10
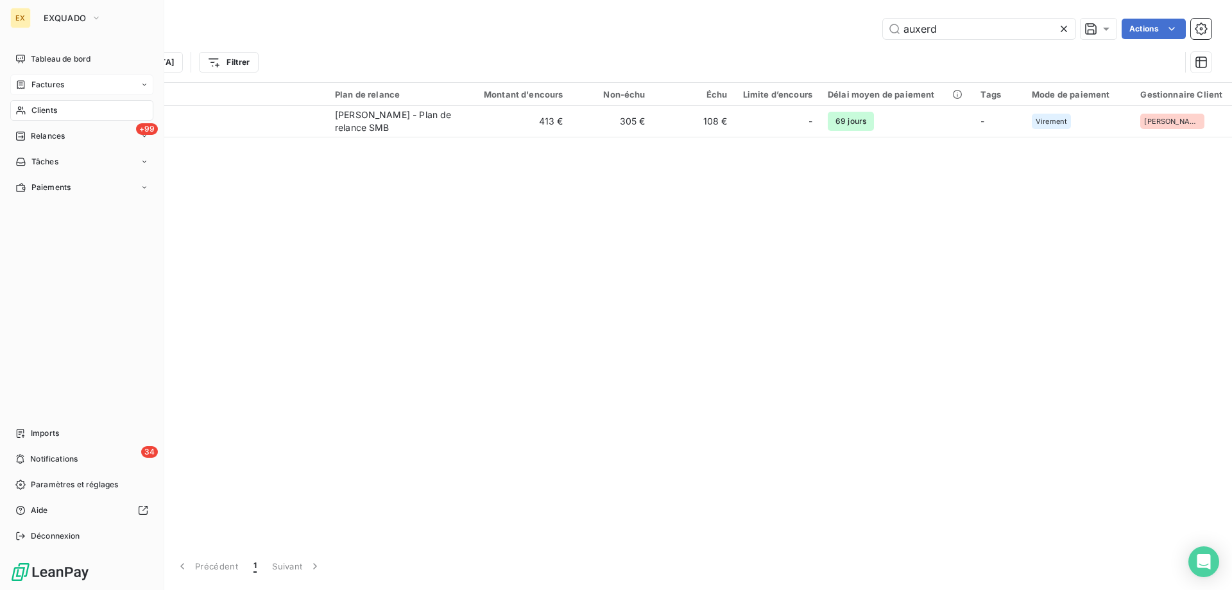
click at [35, 84] on span "Factures" at bounding box center [47, 85] width 33 height 12
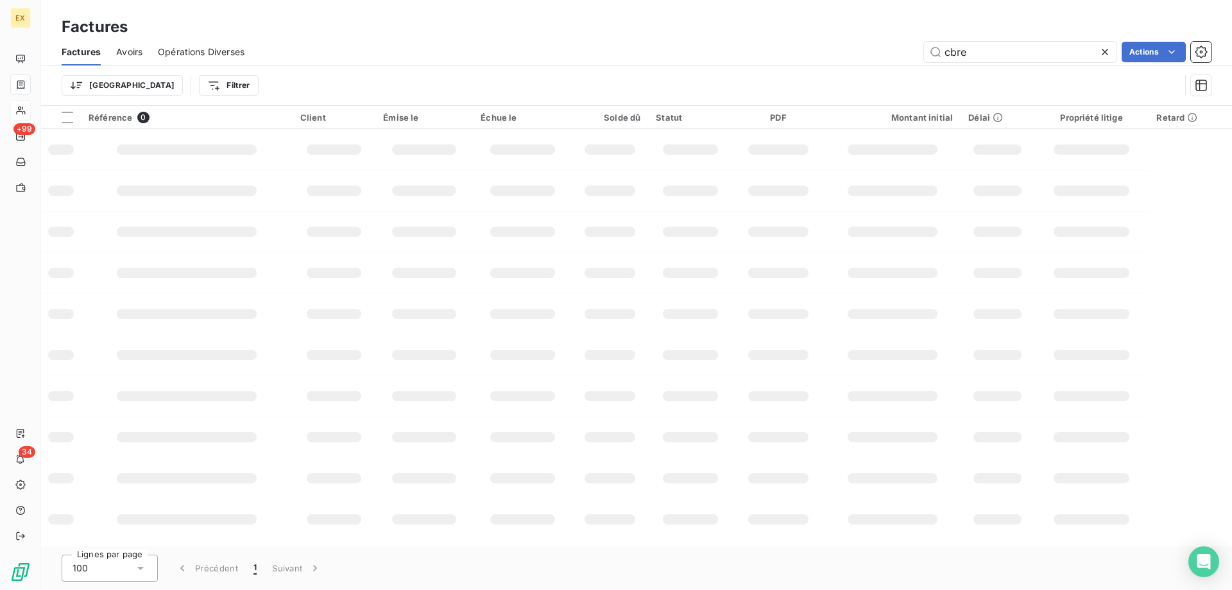
drag, startPoint x: 916, startPoint y: 64, endPoint x: 839, endPoint y: 67, distance: 77.1
click at [839, 67] on div "Factures Avoirs Opérations Diverses cbre Actions Trier Filtrer" at bounding box center [636, 71] width 1191 height 67
drag, startPoint x: 946, startPoint y: 50, endPoint x: 909, endPoint y: 53, distance: 37.4
click at [911, 53] on div "FAC/2025/06334 Actions" at bounding box center [736, 52] width 952 height 21
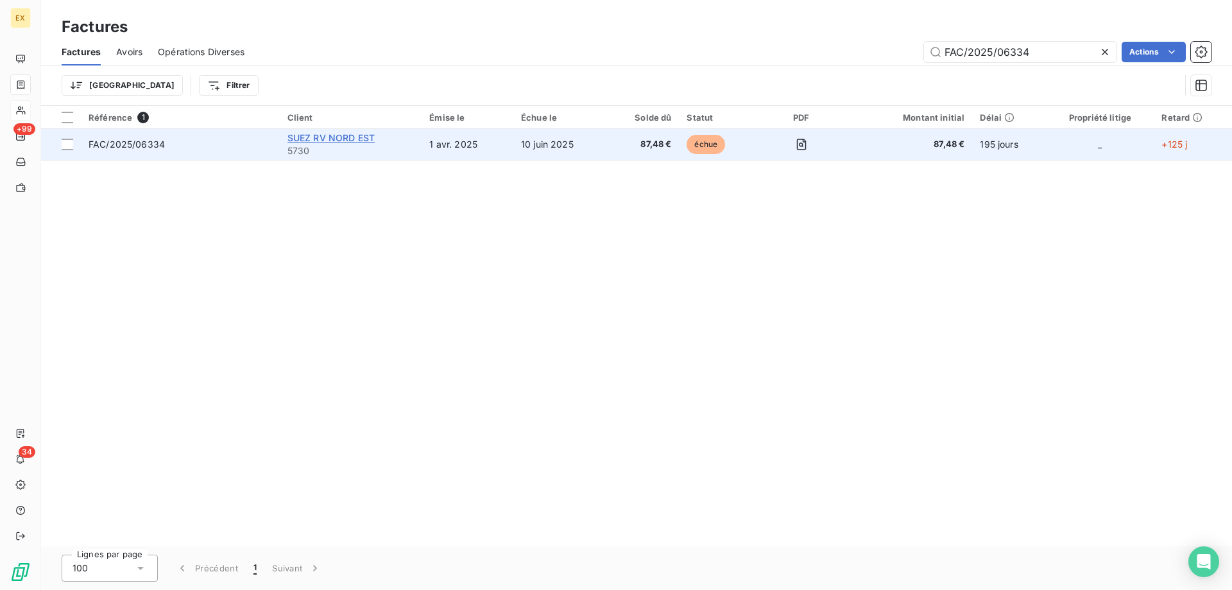
type input "FAC/2025/06334"
click at [320, 138] on span "SUEZ RV NORD EST" at bounding box center [330, 137] width 87 height 11
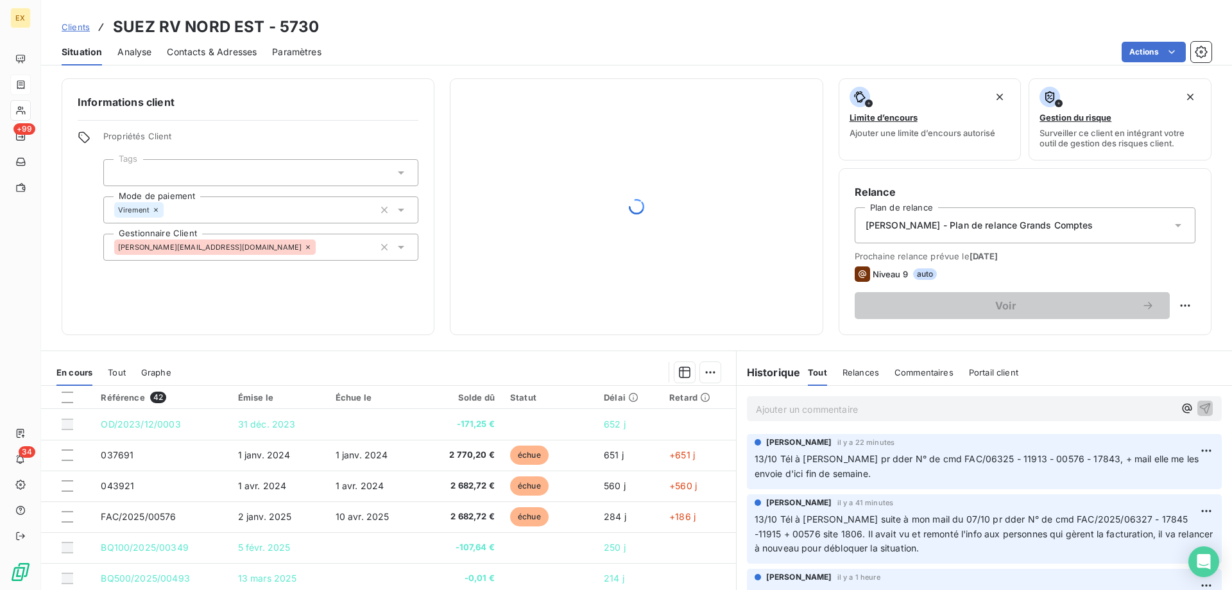
click at [214, 60] on div "Contacts & Adresses" at bounding box center [212, 51] width 90 height 27
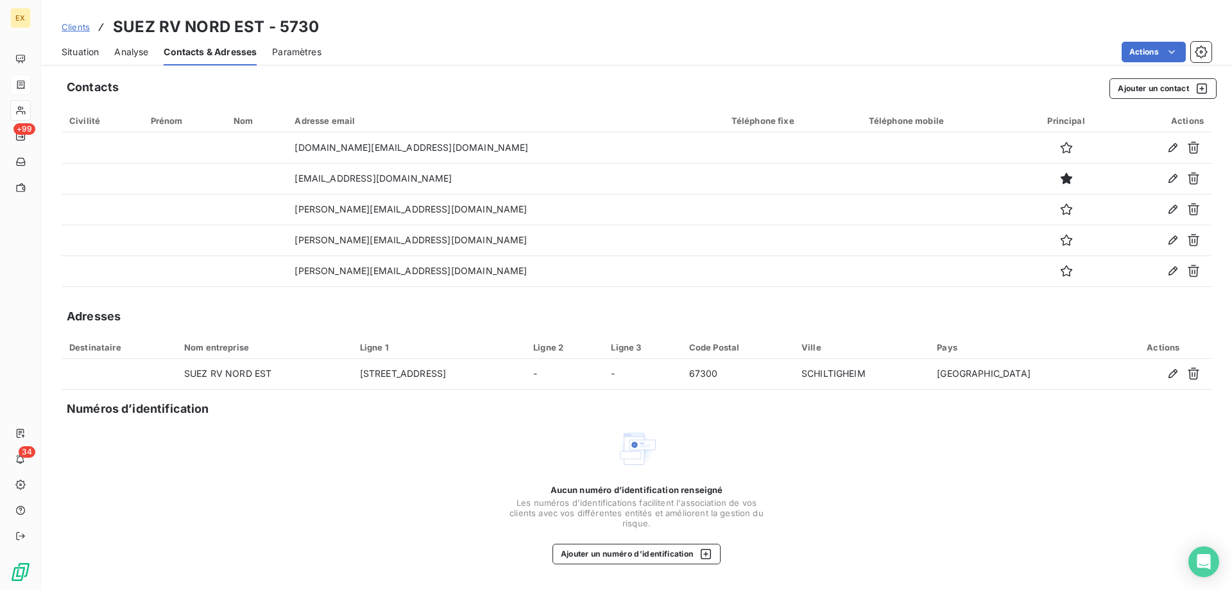
click at [1195, 207] on icon "button" at bounding box center [1193, 209] width 13 height 13
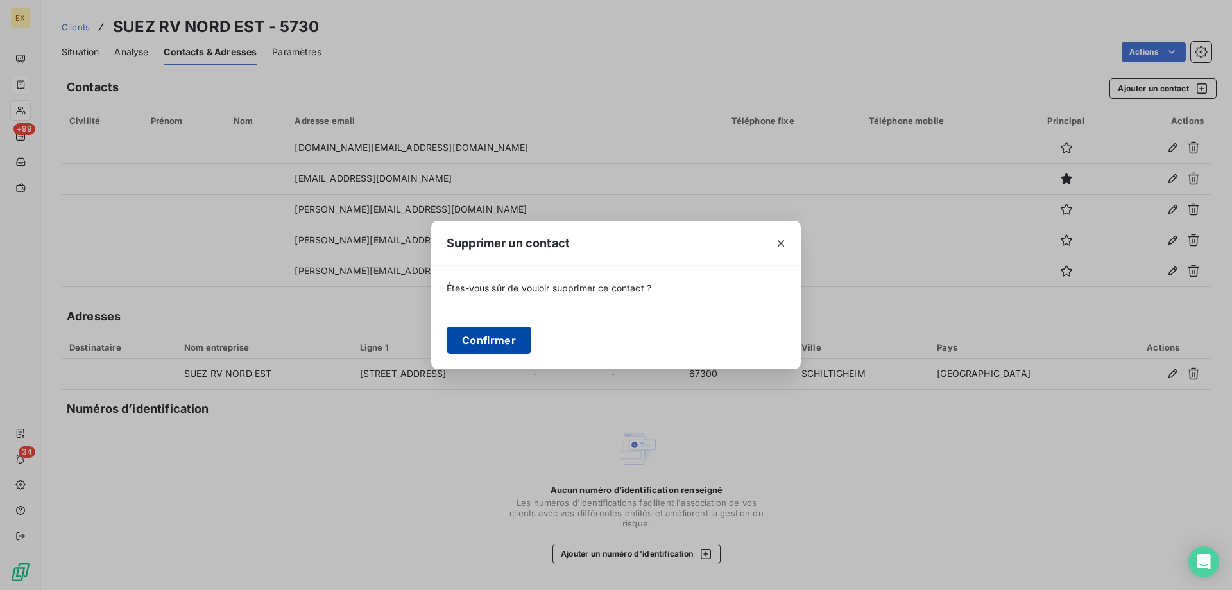
click at [520, 339] on button "Confirmer" at bounding box center [489, 340] width 85 height 27
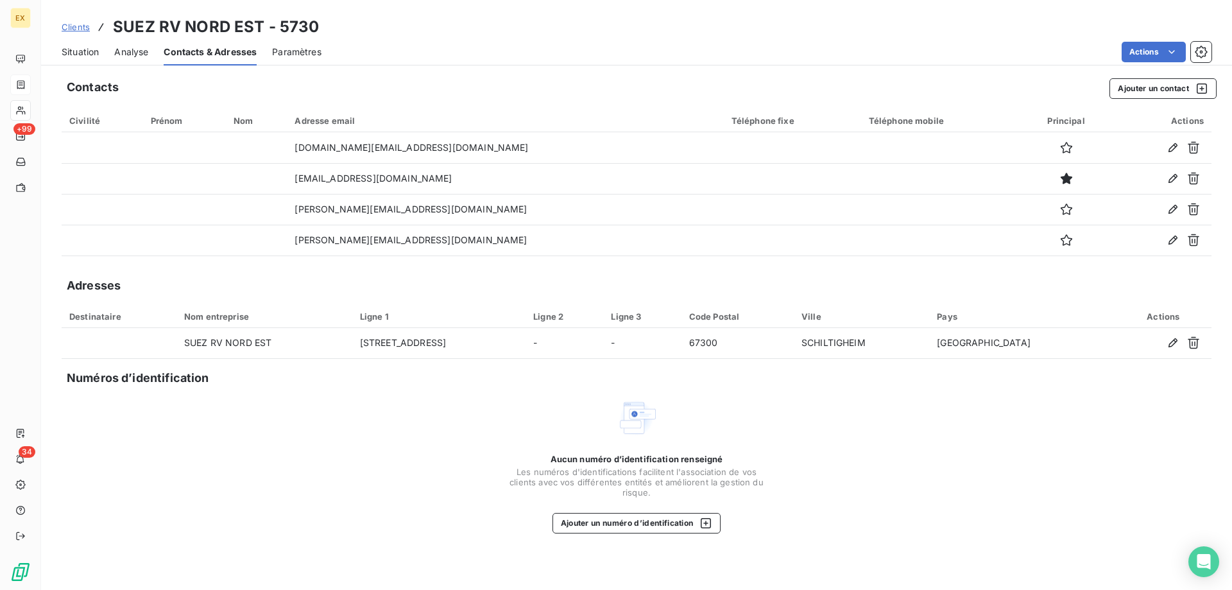
click at [87, 26] on span "Clients" at bounding box center [76, 27] width 28 height 10
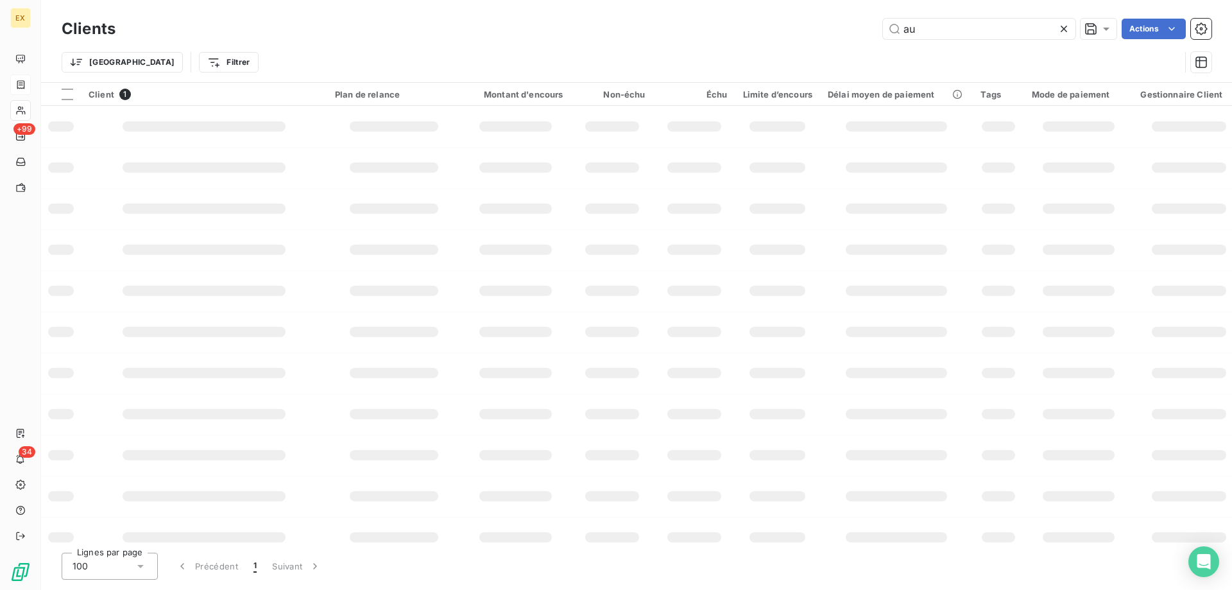
type input "a"
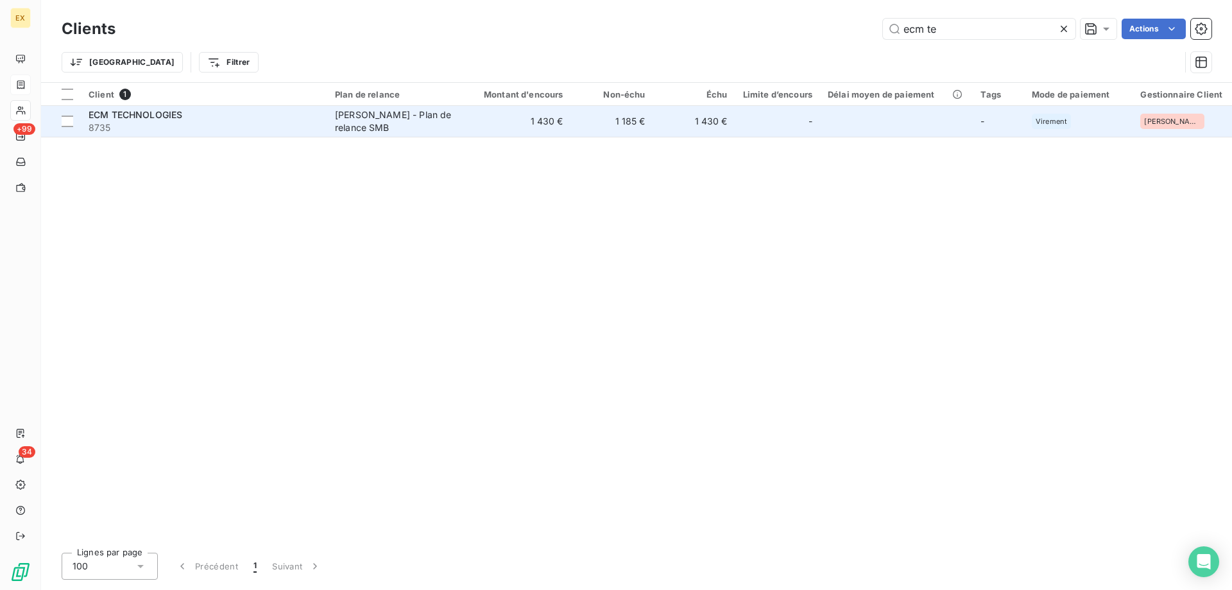
type input "ecm te"
click at [209, 128] on span "8735" at bounding box center [204, 127] width 231 height 13
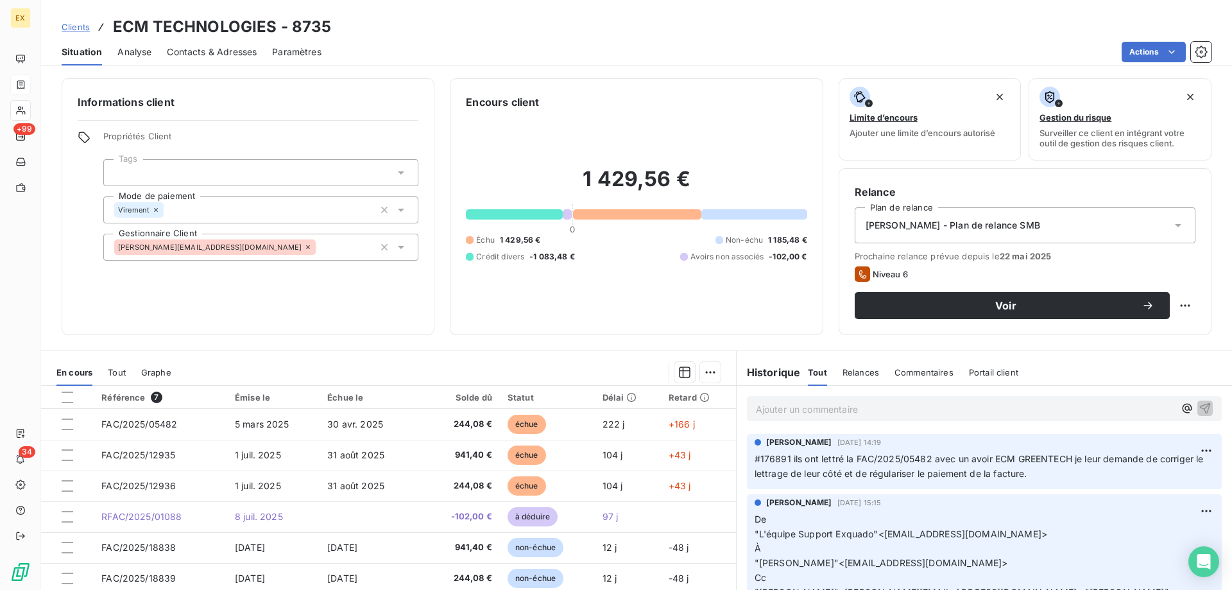
click at [823, 415] on p "Ajouter un commentaire ﻿" at bounding box center [965, 409] width 418 height 16
